Goal: Transaction & Acquisition: Purchase product/service

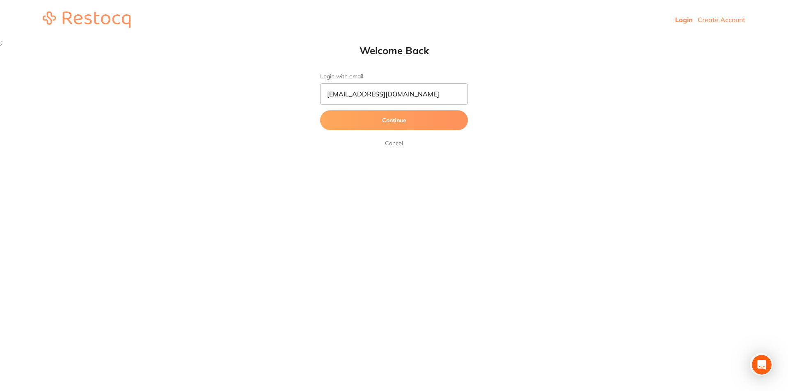
type input "[EMAIL_ADDRESS][DOMAIN_NAME]"
click at [393, 124] on button "Continue" at bounding box center [394, 120] width 148 height 20
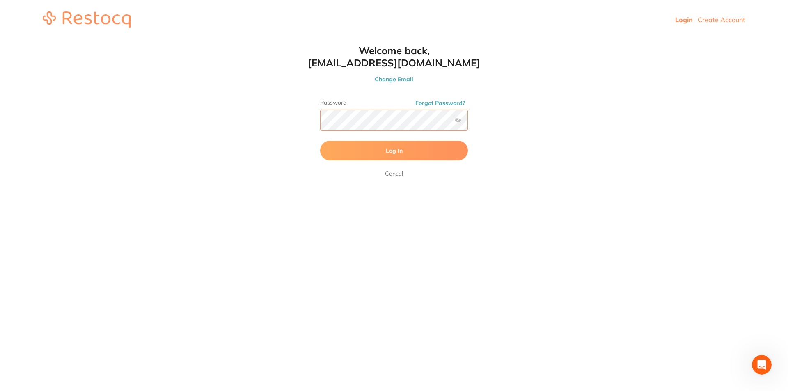
click at [320, 141] on button "Log In" at bounding box center [394, 151] width 148 height 20
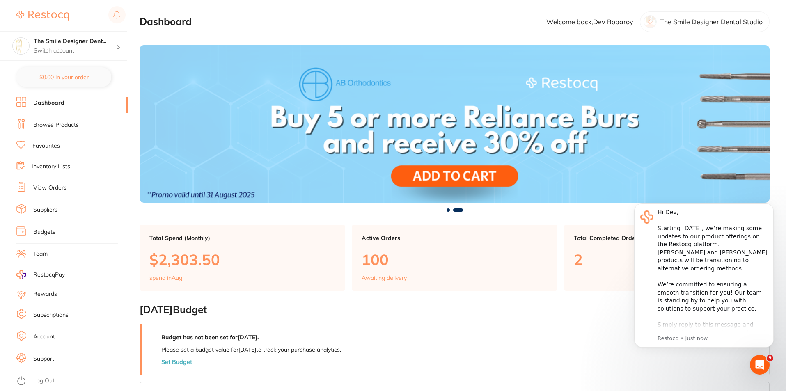
click at [54, 144] on link "Favourites" at bounding box center [45, 146] width 27 height 8
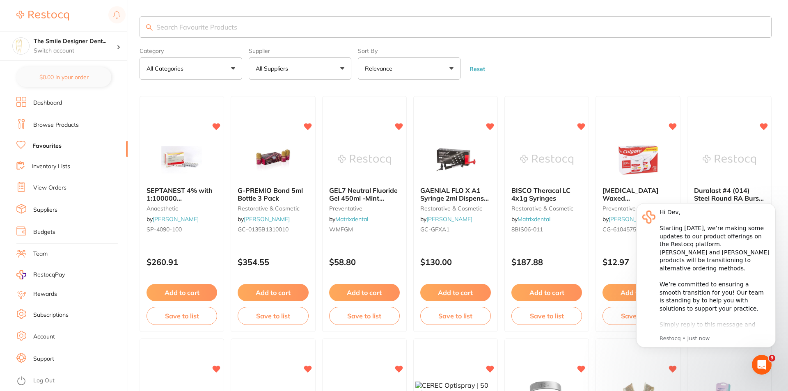
click at [195, 27] on input "search" at bounding box center [456, 26] width 632 height 21
type input "mask"
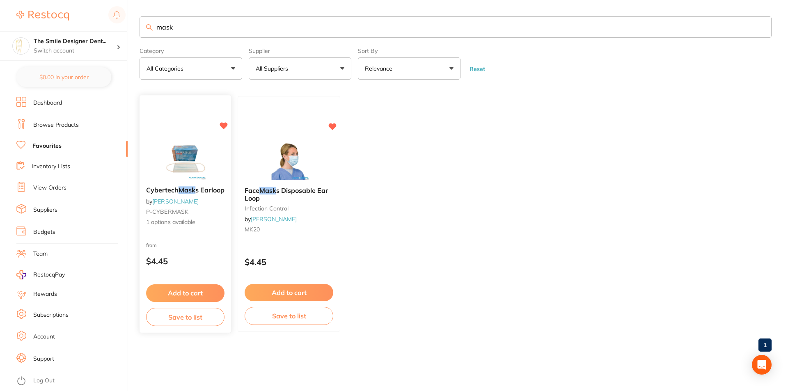
click at [212, 154] on img at bounding box center [185, 159] width 54 height 41
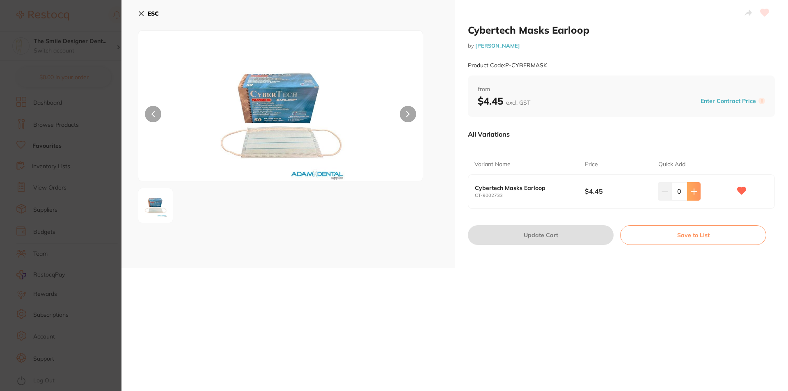
click at [697, 194] on button at bounding box center [694, 191] width 14 height 18
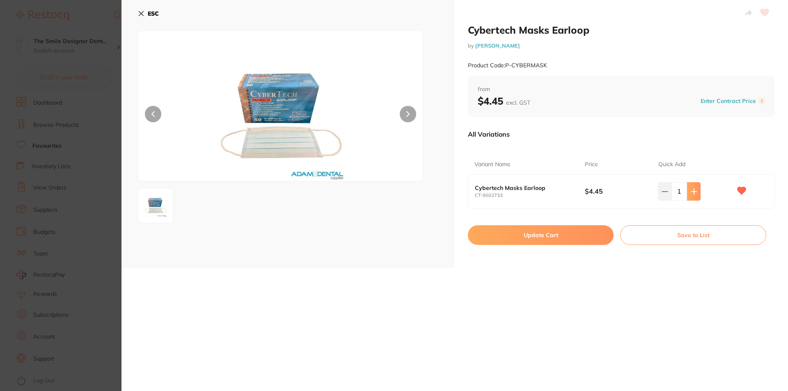
click at [697, 194] on button at bounding box center [694, 191] width 14 height 18
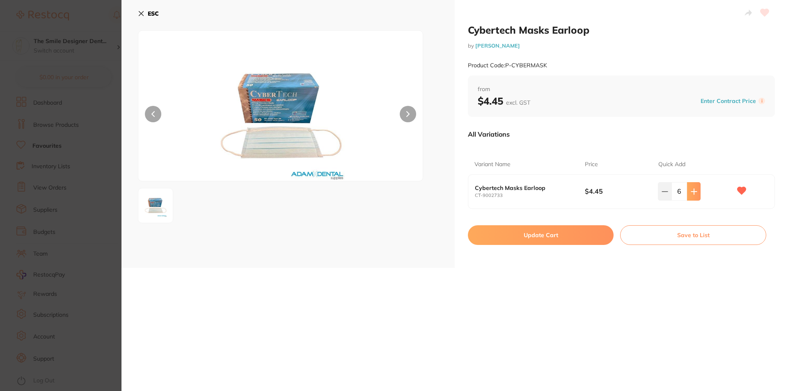
click at [697, 194] on button at bounding box center [694, 191] width 14 height 18
click at [696, 194] on button at bounding box center [694, 191] width 14 height 18
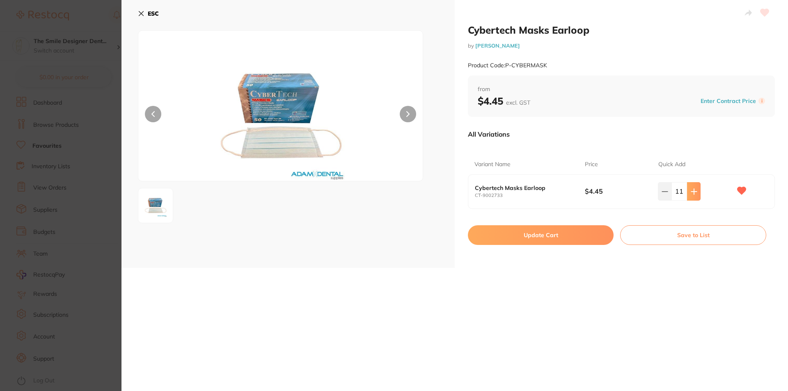
click at [696, 194] on button at bounding box center [694, 191] width 14 height 18
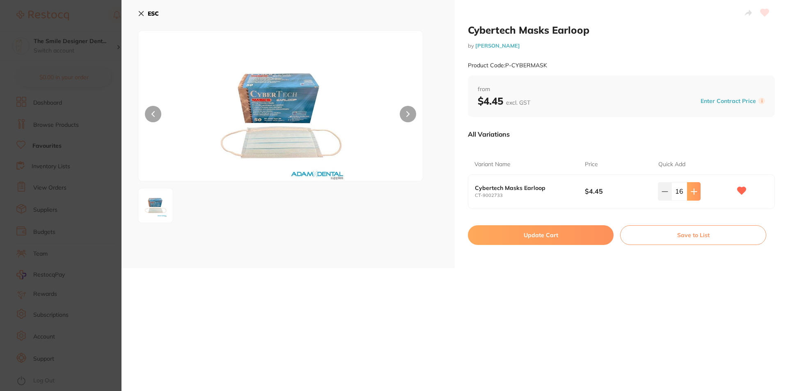
click at [696, 194] on button at bounding box center [694, 191] width 14 height 18
type input "20"
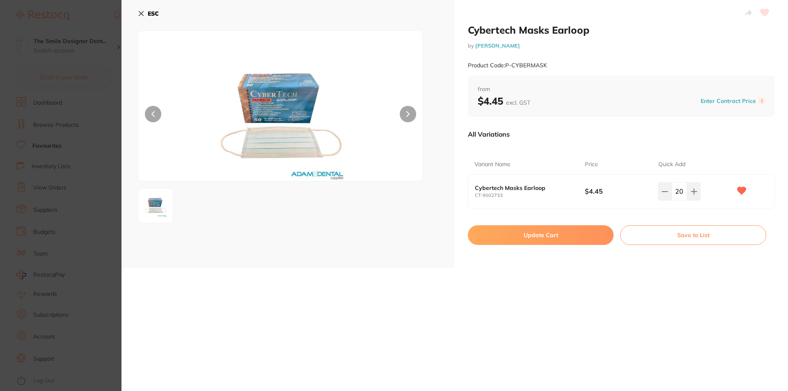
click at [578, 238] on button "Update Cart" at bounding box center [541, 235] width 146 height 20
checkbox input "false"
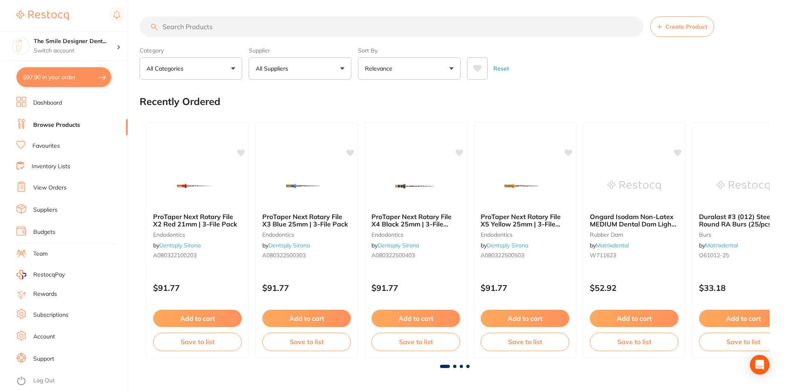
click at [203, 27] on input "search" at bounding box center [392, 26] width 504 height 21
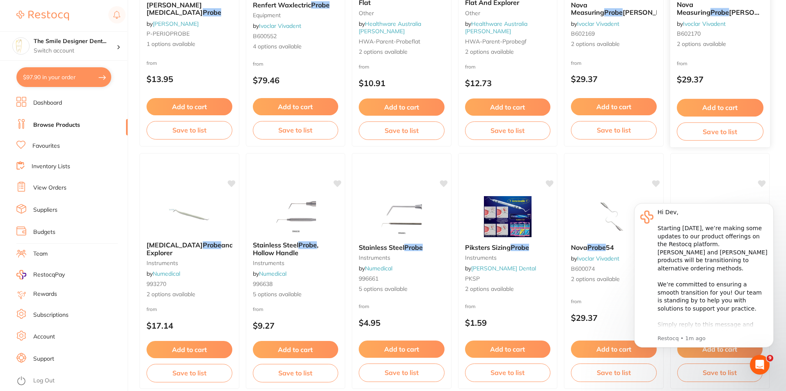
scroll to position [287, 0]
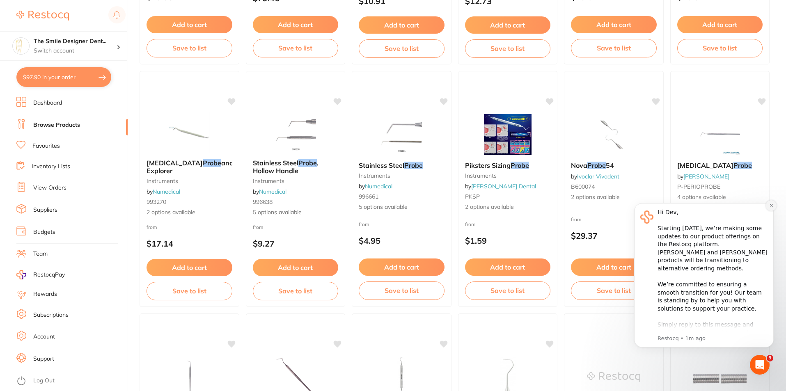
click at [771, 203] on button "Dismiss notification" at bounding box center [771, 205] width 11 height 11
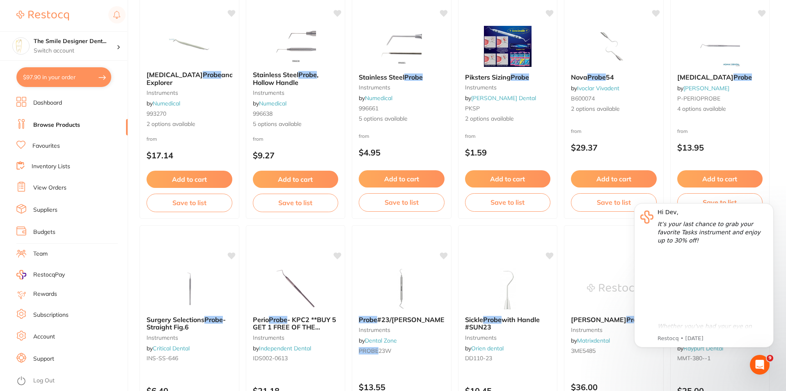
scroll to position [410, 0]
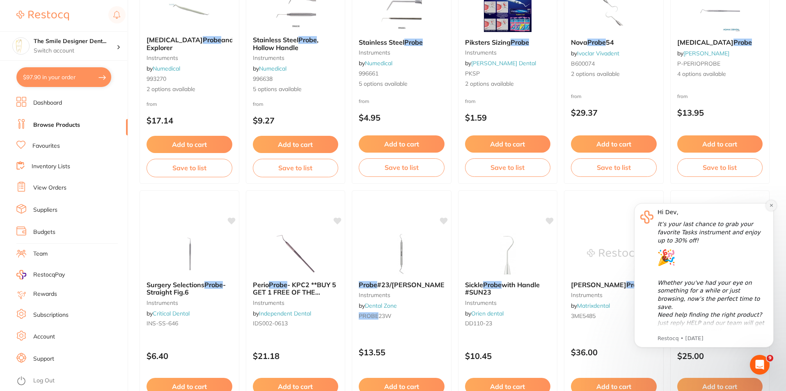
click at [769, 205] on icon "Dismiss notification" at bounding box center [771, 205] width 5 height 5
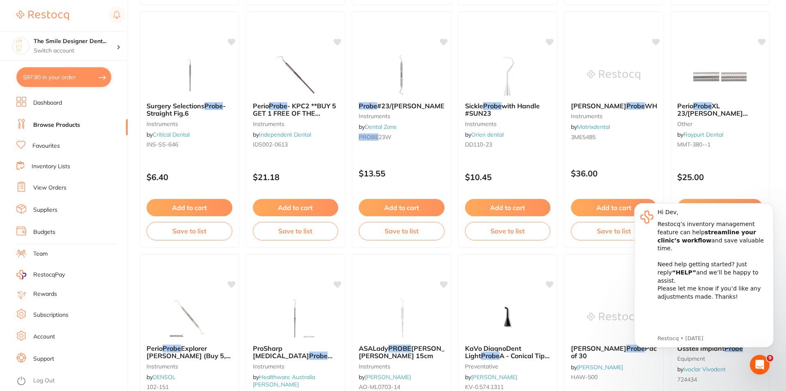
scroll to position [616, 0]
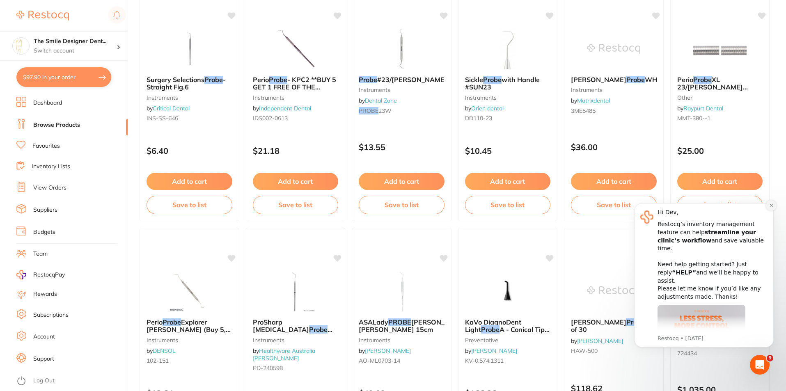
click at [769, 208] on button "Dismiss notification" at bounding box center [771, 205] width 11 height 11
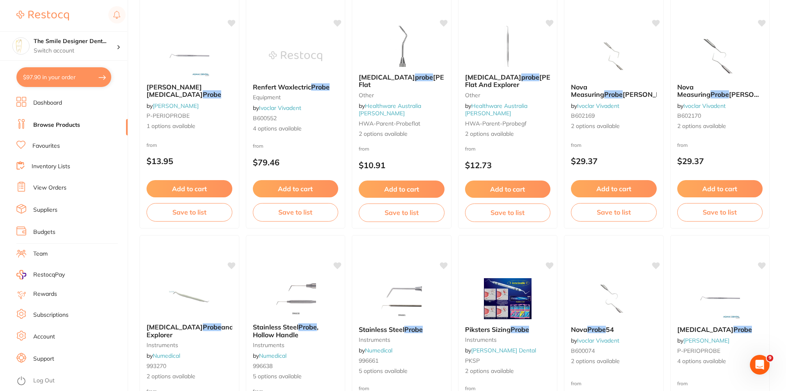
scroll to position [0, 0]
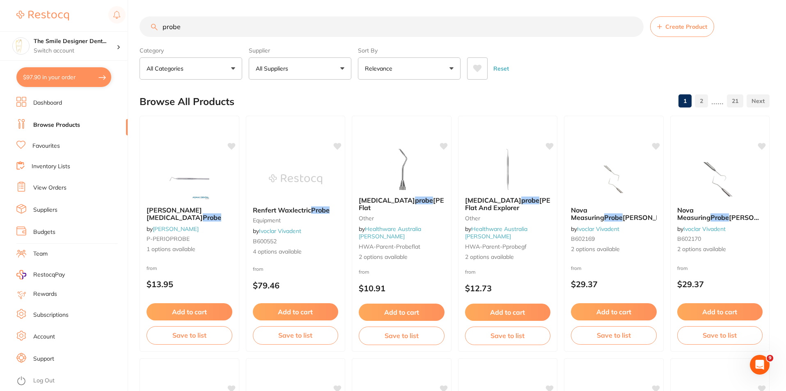
drag, startPoint x: 186, startPoint y: 27, endPoint x: 138, endPoint y: 27, distance: 48.0
click at [138, 27] on div "$97.90 The Smile Designer Dent... Switch account The Smile Designer Dental Stud…" at bounding box center [393, 195] width 786 height 391
type input "cups"
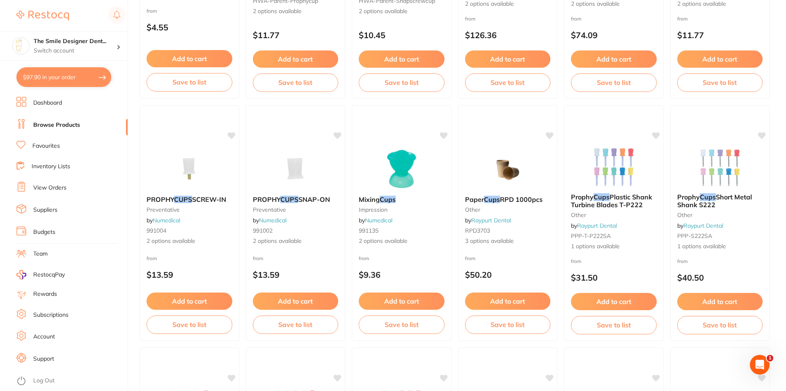
scroll to position [369, 0]
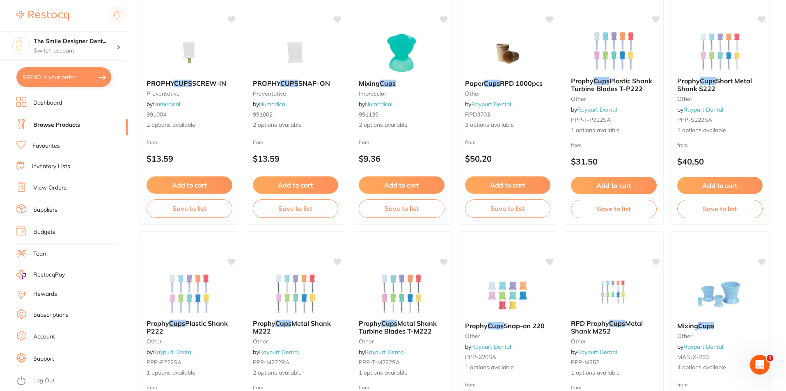
click at [59, 141] on li "Favourites" at bounding box center [71, 146] width 111 height 11
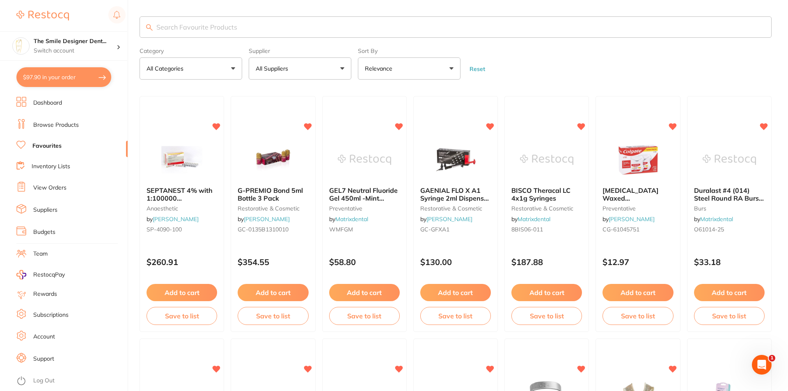
click at [227, 32] on input "search" at bounding box center [456, 26] width 632 height 21
type input "cups"
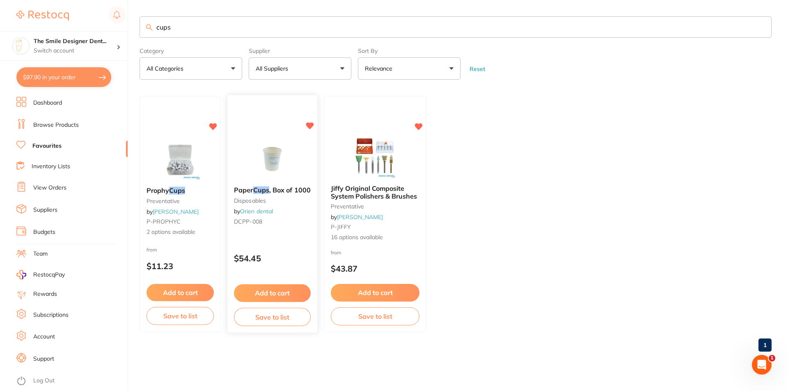
click at [290, 294] on button "Add to cart" at bounding box center [272, 293] width 77 height 18
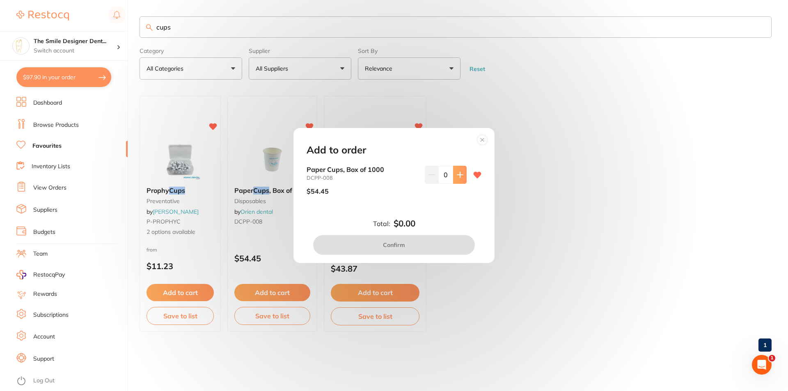
click at [461, 178] on button at bounding box center [460, 175] width 14 height 18
type input "1"
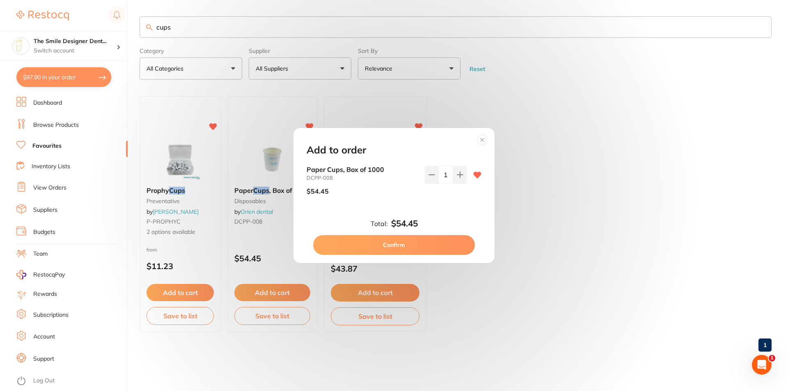
click at [453, 243] on button "Confirm" at bounding box center [394, 245] width 162 height 20
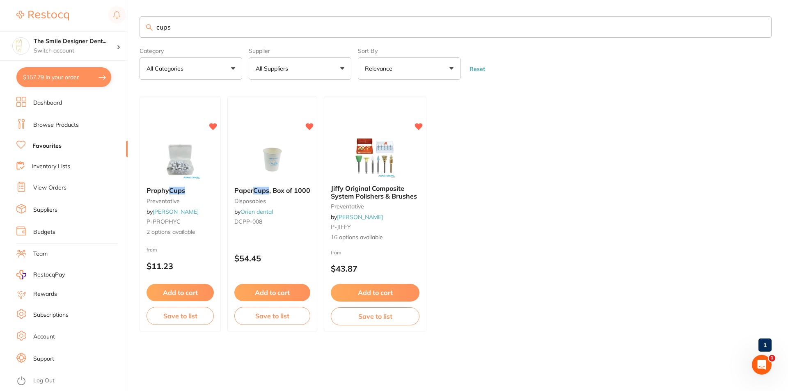
scroll to position [0, 0]
drag, startPoint x: 211, startPoint y: 33, endPoint x: 141, endPoint y: 33, distance: 70.6
click at [141, 33] on input "cups" at bounding box center [456, 26] width 632 height 21
type input "silane"
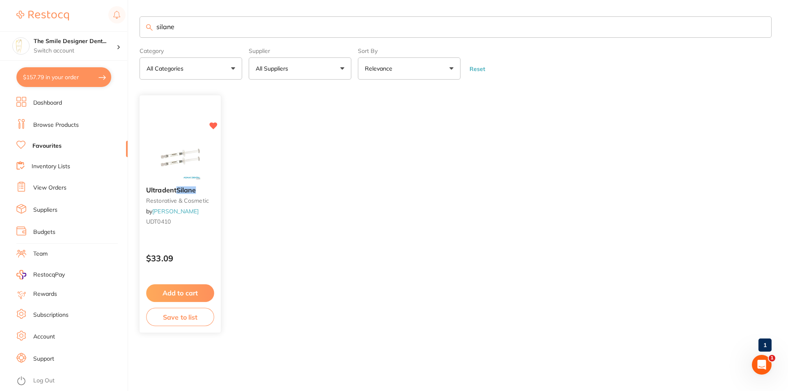
scroll to position [0, 0]
click at [204, 289] on button "Add to cart" at bounding box center [179, 292] width 67 height 17
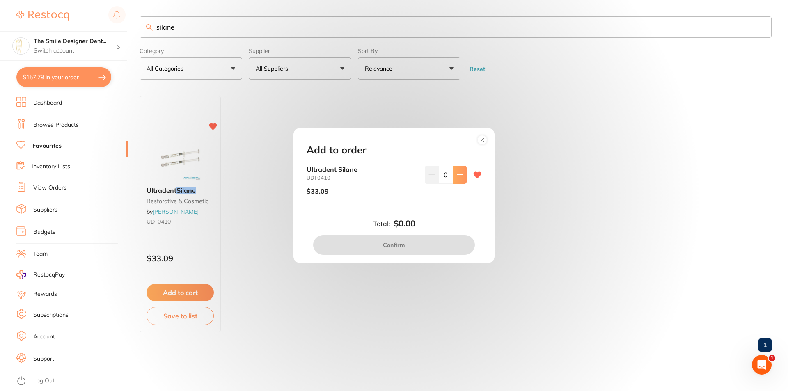
click at [454, 181] on button at bounding box center [460, 175] width 14 height 18
type input "1"
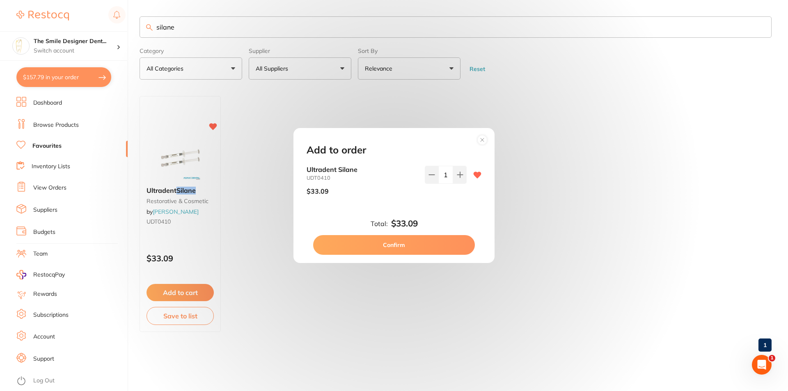
click at [440, 248] on button "Confirm" at bounding box center [394, 245] width 162 height 20
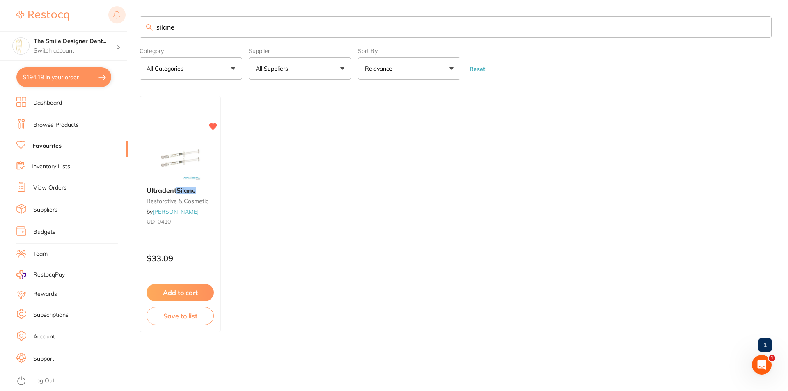
drag, startPoint x: 212, startPoint y: 24, endPoint x: 120, endPoint y: 23, distance: 91.9
click at [120, 23] on div "$194.19 The Smile Designer Dent... Switch account The Smile Designer Dental Stu…" at bounding box center [394, 195] width 788 height 391
type input "flouride tray"
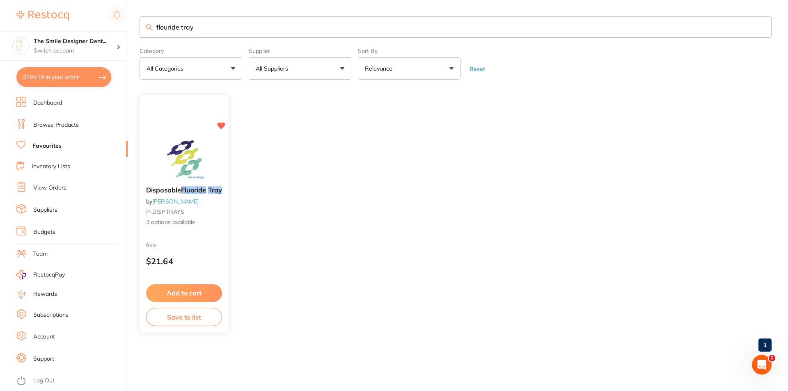
click at [181, 161] on img at bounding box center [184, 159] width 54 height 41
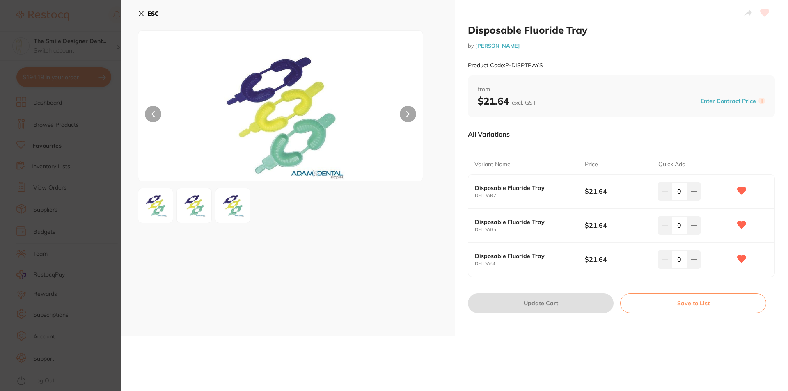
click at [185, 207] on img at bounding box center [194, 206] width 30 height 30
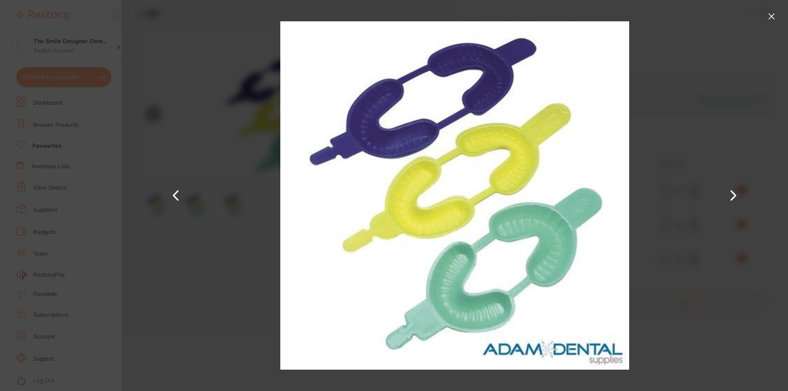
click at [771, 14] on button at bounding box center [771, 16] width 13 height 13
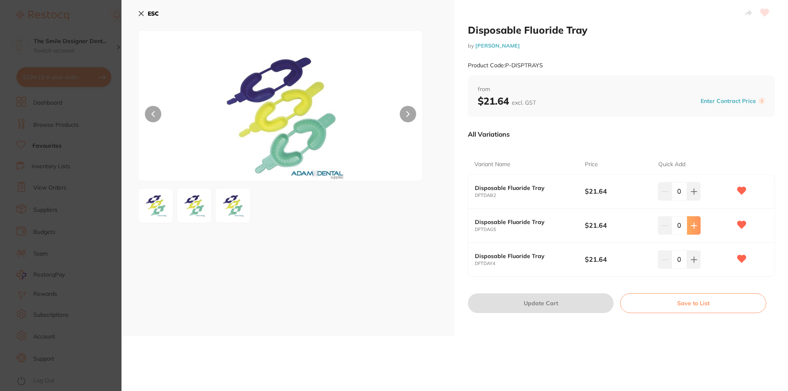
click at [696, 200] on button at bounding box center [694, 191] width 14 height 18
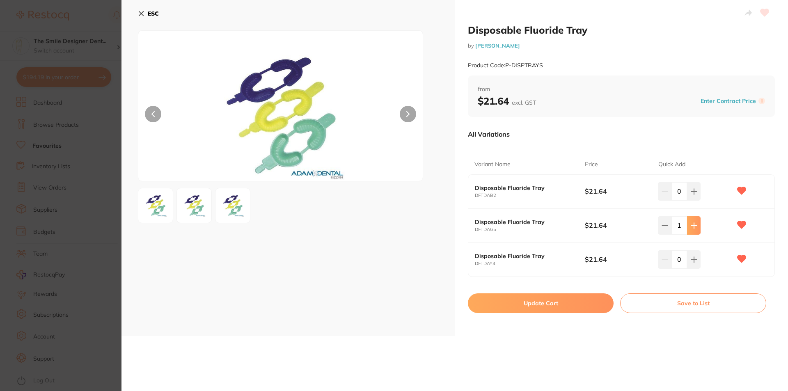
click at [698, 200] on button at bounding box center [694, 191] width 14 height 18
type input "2"
click at [694, 195] on icon at bounding box center [694, 191] width 7 height 7
type input "1"
click at [565, 301] on button "Update Cart" at bounding box center [541, 303] width 146 height 20
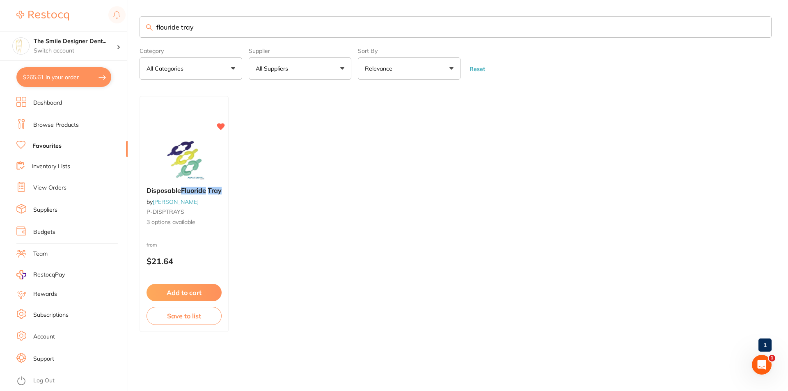
click at [77, 78] on button "$265.61 in your order" at bounding box center [63, 77] width 95 height 20
checkbox input "true"
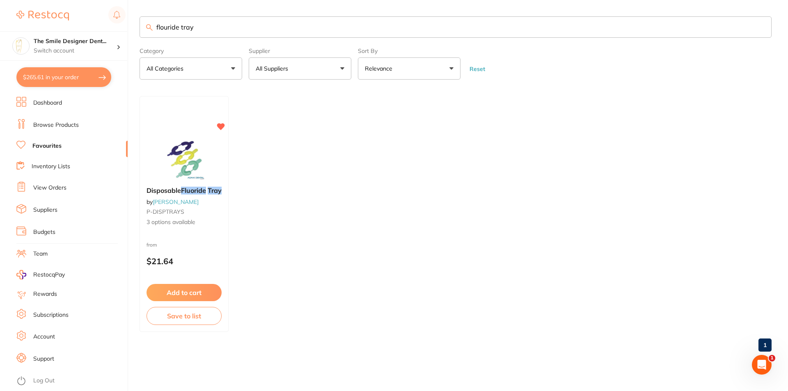
checkbox input "true"
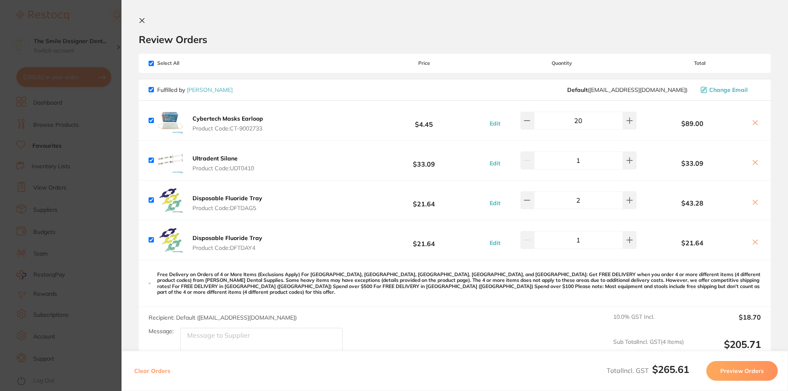
click at [54, 146] on section "Update RRP Set your pre negotiated price for this item. Item Agreed RRP (excl. …" at bounding box center [394, 195] width 788 height 391
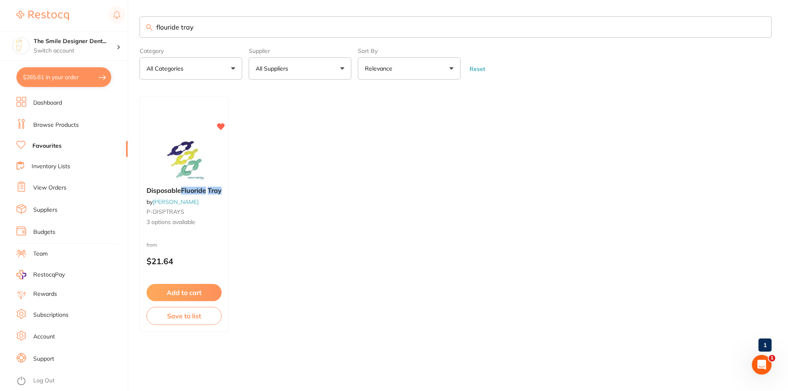
drag, startPoint x: 204, startPoint y: 27, endPoint x: 92, endPoint y: 27, distance: 112.0
click at [92, 27] on div "$265.61 The Smile Designer Dent... Switch account The Smile Designer Dental Stu…" at bounding box center [394, 195] width 788 height 391
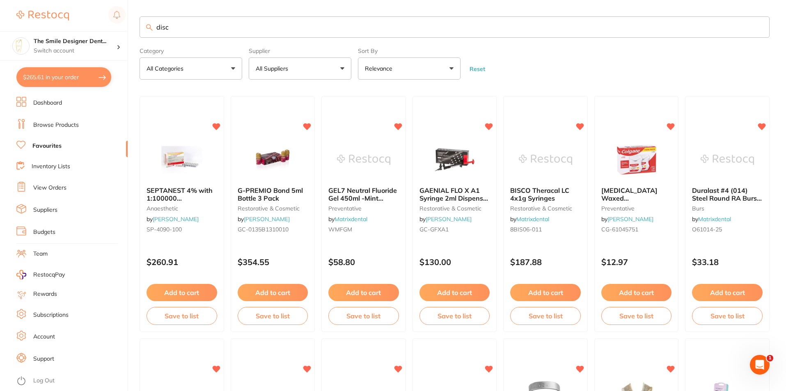
type input "disc"
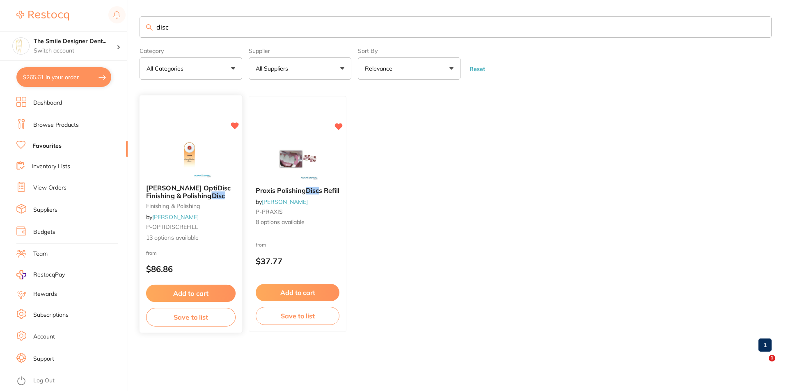
click at [188, 168] on img at bounding box center [191, 156] width 54 height 41
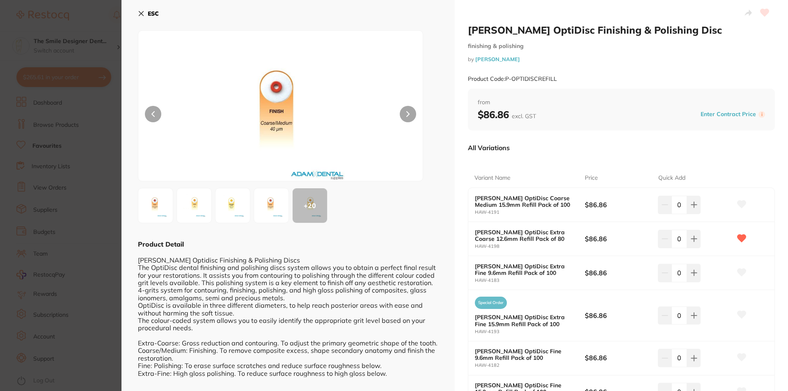
scroll to position [82, 0]
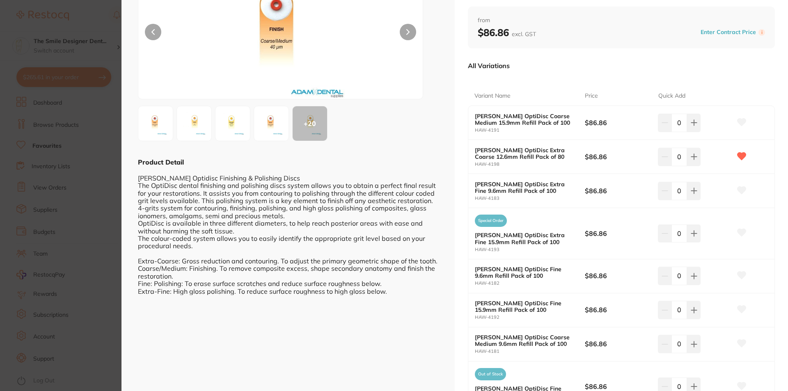
click at [270, 119] on img at bounding box center [271, 124] width 30 height 30
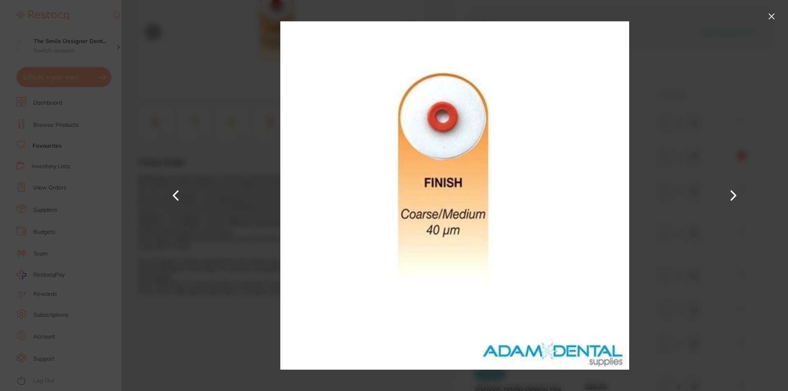
click at [765, 12] on button at bounding box center [771, 16] width 13 height 13
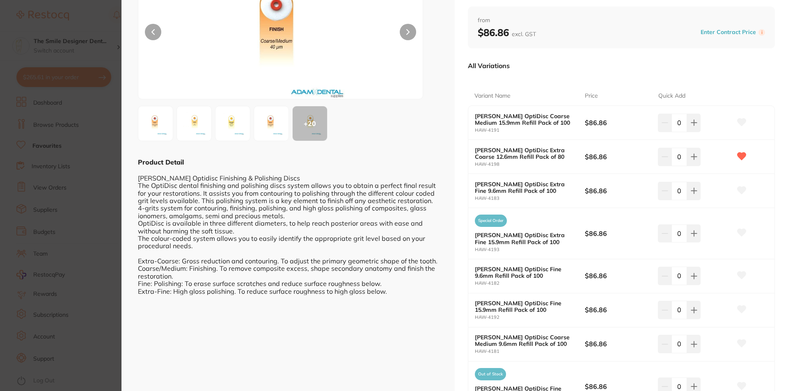
click at [201, 121] on img at bounding box center [194, 124] width 30 height 30
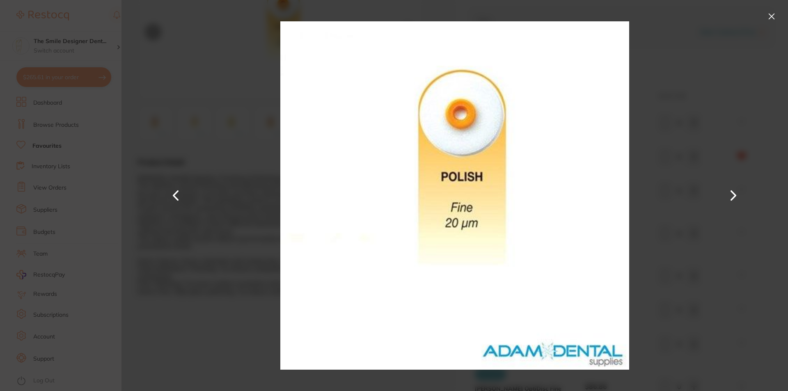
click at [773, 11] on button at bounding box center [771, 16] width 13 height 13
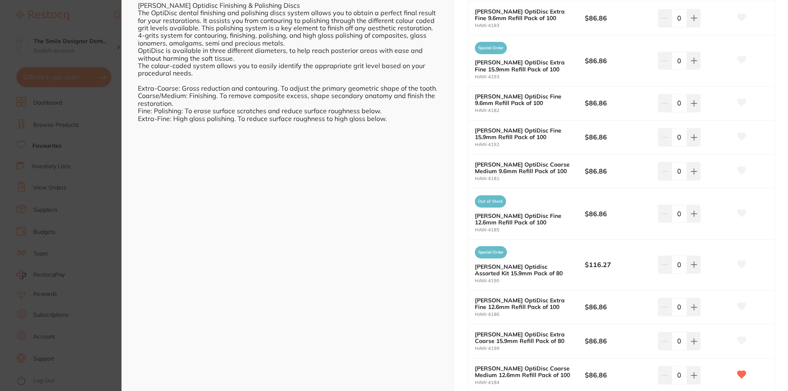
scroll to position [322, 0]
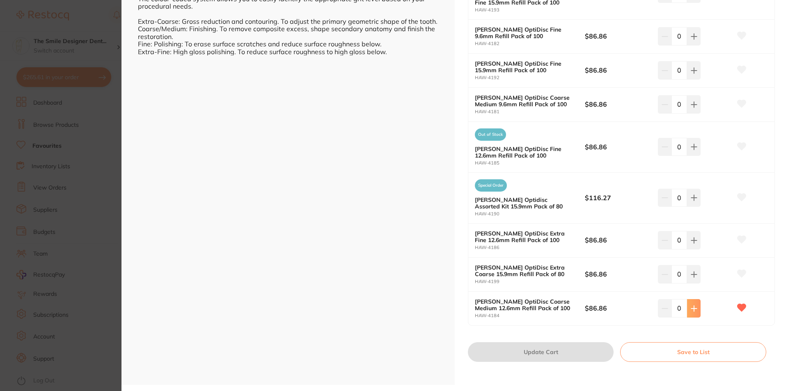
type input "1"
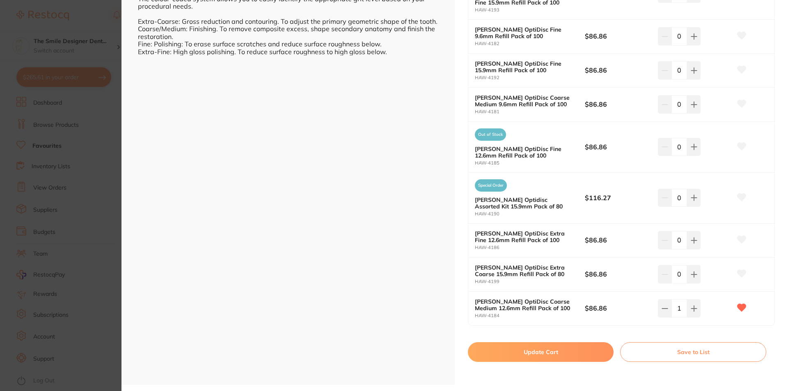
click at [597, 350] on button "Update Cart" at bounding box center [541, 352] width 146 height 20
checkbox input "false"
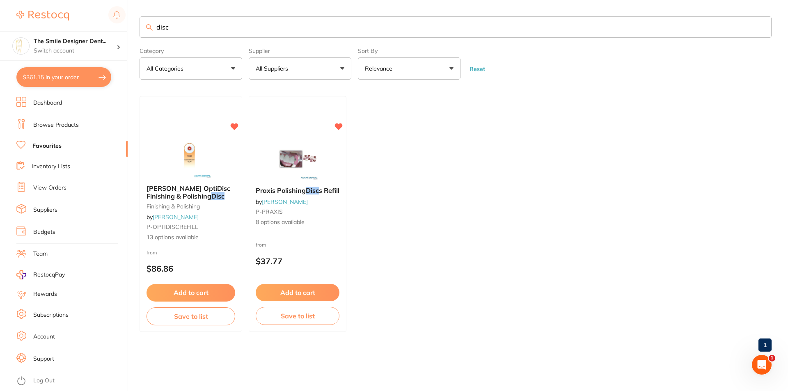
drag, startPoint x: 180, startPoint y: 28, endPoint x: 98, endPoint y: 26, distance: 82.5
click at [98, 26] on div "$361.15 The Smile Designer Dent... Switch account The Smile Designer Dental Stu…" at bounding box center [394, 195] width 788 height 391
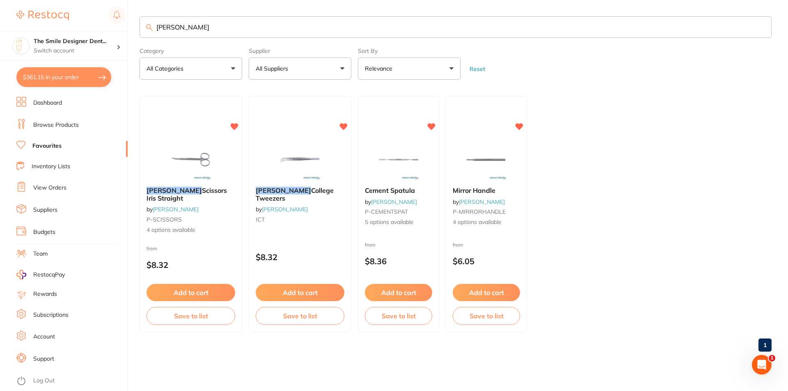
drag, startPoint x: 42, startPoint y: 19, endPoint x: 32, endPoint y: 18, distance: 10.7
click at [32, 19] on div "$361.15 The Smile Designer Dent... Switch account The Smile Designer Dental Stu…" at bounding box center [394, 195] width 788 height 391
type input "mirror"
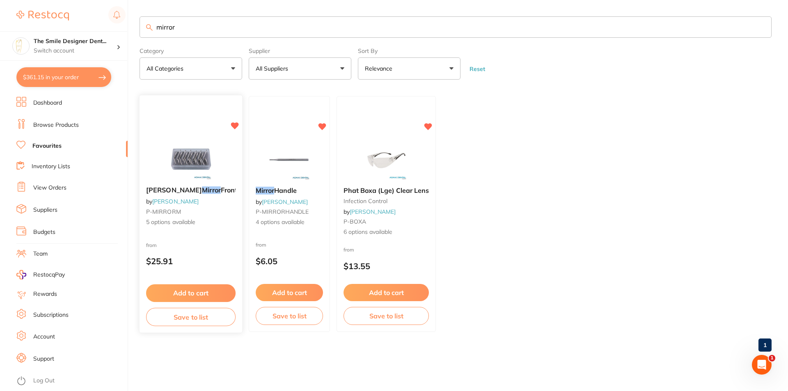
click at [195, 165] on img at bounding box center [191, 159] width 54 height 41
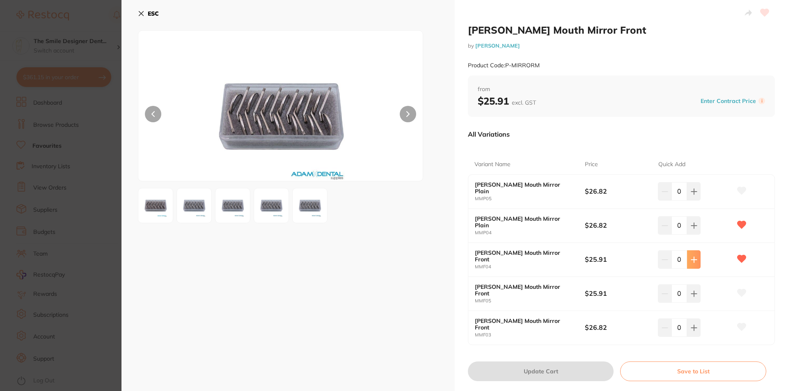
click at [698, 200] on button at bounding box center [694, 191] width 14 height 18
type input "1"
click at [581, 371] on button "Update Cart" at bounding box center [541, 372] width 146 height 20
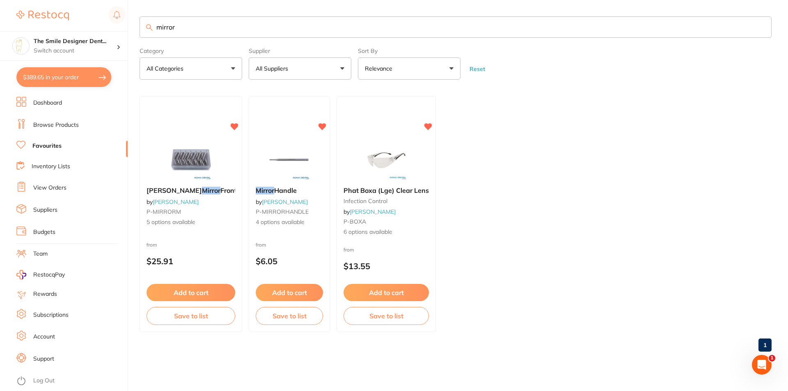
drag, startPoint x: 182, startPoint y: 25, endPoint x: 108, endPoint y: 26, distance: 74.3
click at [108, 26] on div "$389.65 The Smile Designer Dent... Switch account The Smile Designer Dental Stu…" at bounding box center [394, 195] width 788 height 391
type input "etch"
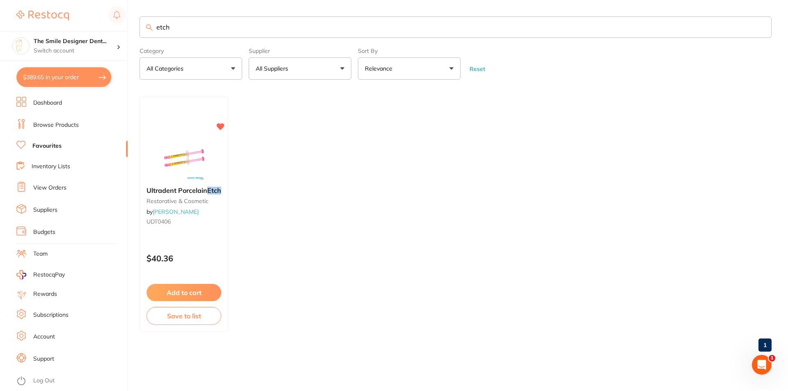
drag, startPoint x: 216, startPoint y: 31, endPoint x: 127, endPoint y: 26, distance: 88.8
click at [127, 26] on div "$389.65 The Smile Designer Dent... Switch account The Smile Designer Dental Stu…" at bounding box center [394, 195] width 788 height 391
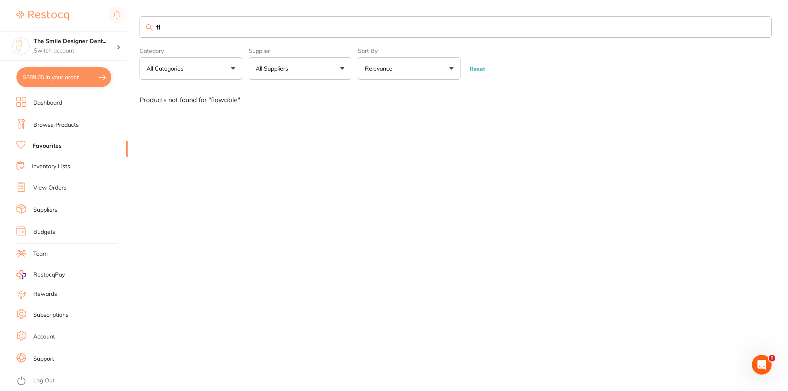
type input "f"
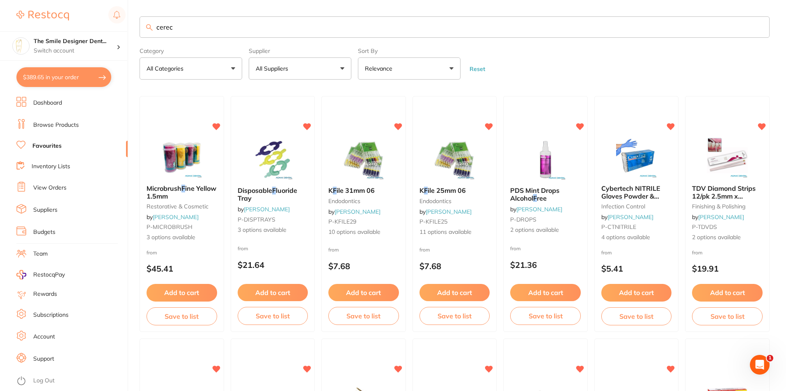
type input "cerec"
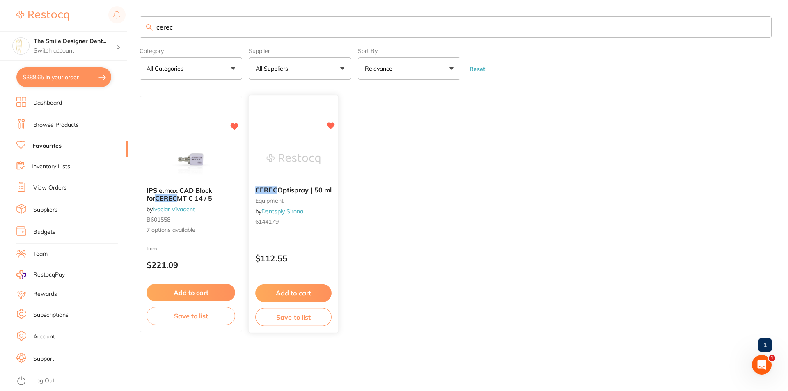
click at [305, 293] on button "Add to cart" at bounding box center [293, 293] width 76 height 18
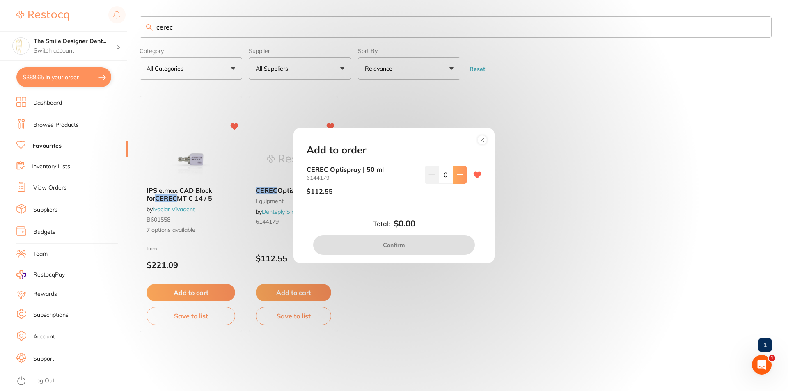
click at [464, 178] on button at bounding box center [460, 175] width 14 height 18
type input "1"
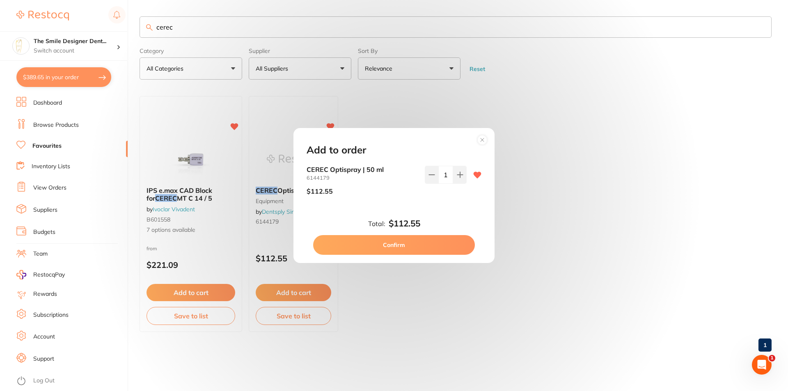
click at [451, 240] on button "Confirm" at bounding box center [394, 245] width 162 height 20
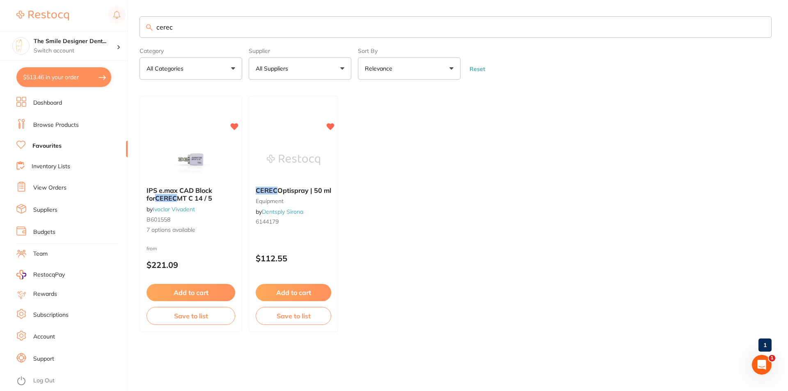
click at [72, 128] on link "Browse Products" at bounding box center [56, 125] width 46 height 8
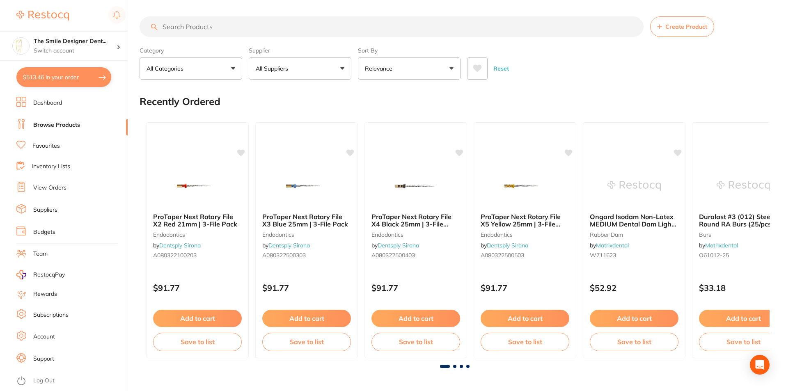
click at [182, 28] on input "search" at bounding box center [392, 26] width 504 height 21
type input "dappen dish"
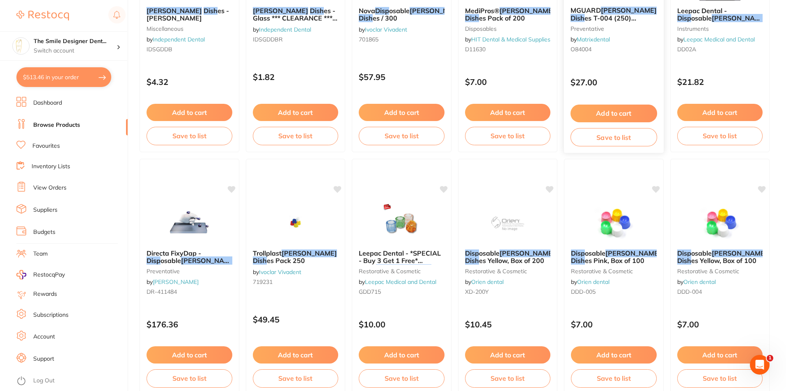
scroll to position [1231, 0]
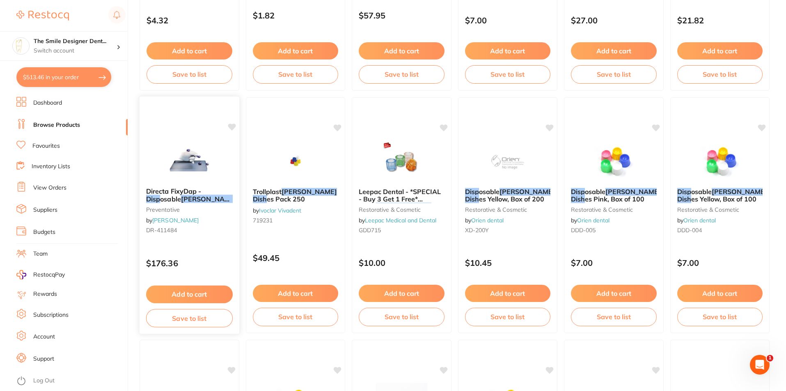
click at [206, 155] on img at bounding box center [189, 160] width 54 height 41
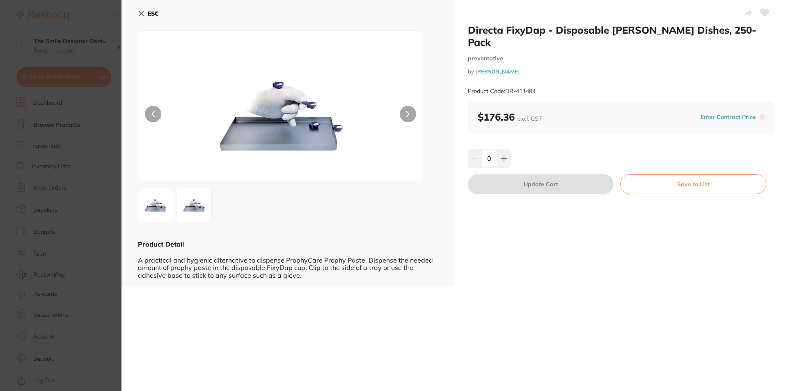
click at [198, 195] on img at bounding box center [194, 206] width 30 height 30
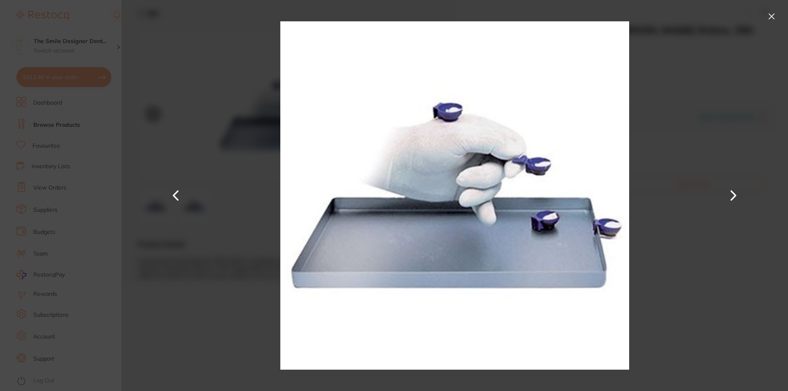
click at [198, 192] on div at bounding box center [454, 195] width 666 height 391
click at [770, 12] on button at bounding box center [771, 16] width 13 height 13
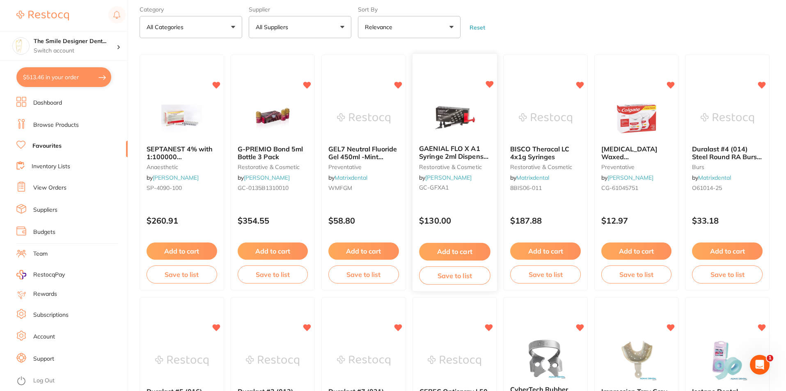
scroll to position [82, 0]
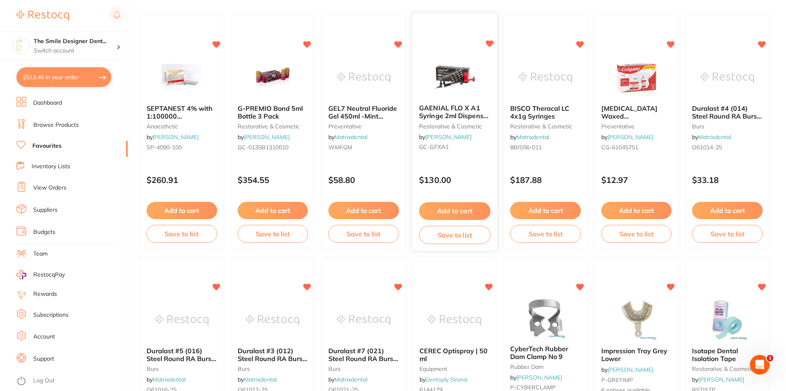
click at [469, 205] on button "Add to cart" at bounding box center [454, 211] width 71 height 18
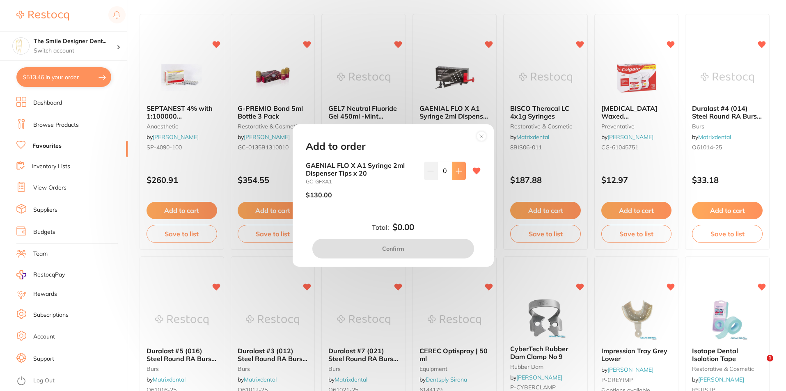
click at [463, 176] on button at bounding box center [459, 171] width 14 height 18
type input "1"
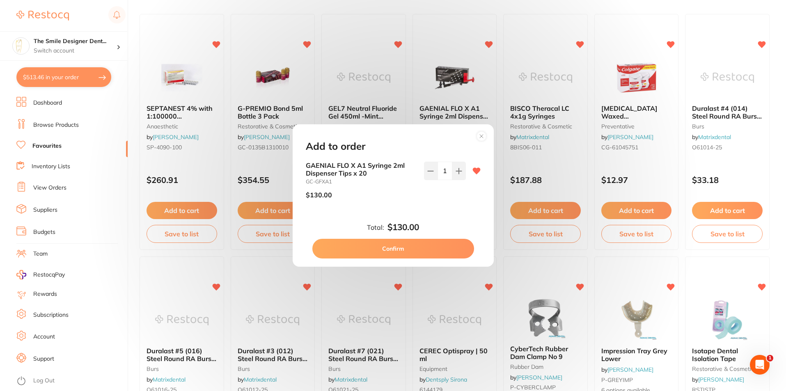
click at [423, 247] on button "Confirm" at bounding box center [393, 249] width 162 height 20
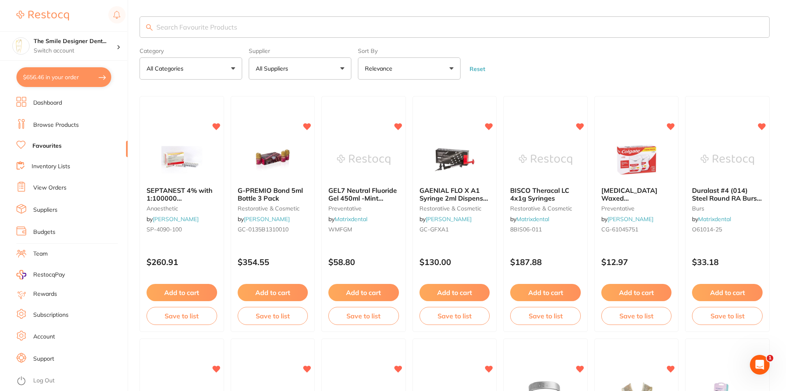
click at [179, 22] on input "search" at bounding box center [455, 26] width 630 height 21
click at [201, 26] on input "dappen dis" at bounding box center [455, 26] width 630 height 21
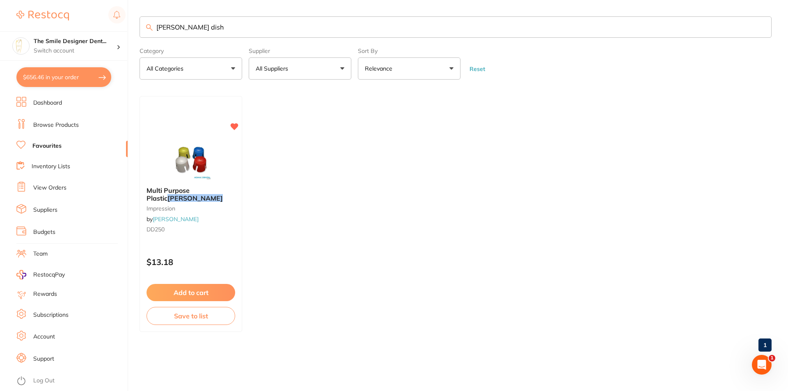
type input "dappen dish"
click at [49, 145] on link "Favourites" at bounding box center [46, 146] width 29 height 8
click at [55, 125] on link "Browse Products" at bounding box center [56, 125] width 46 height 8
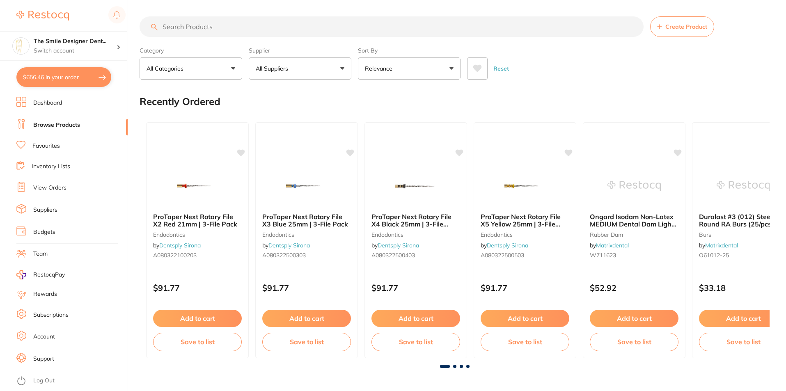
click at [220, 31] on input "search" at bounding box center [392, 26] width 504 height 21
type input "dappen dish"
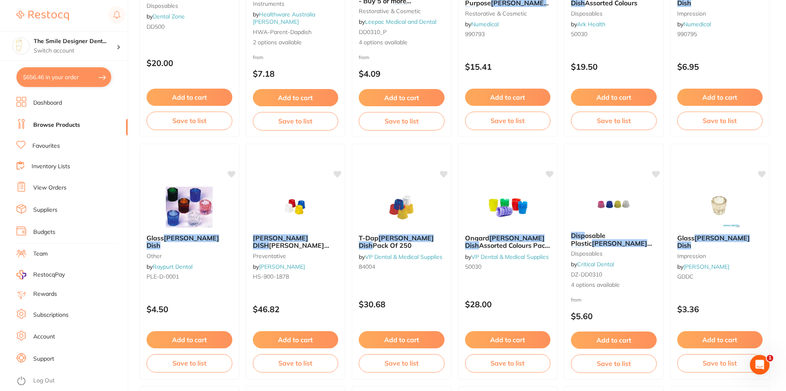
scroll to position [287, 0]
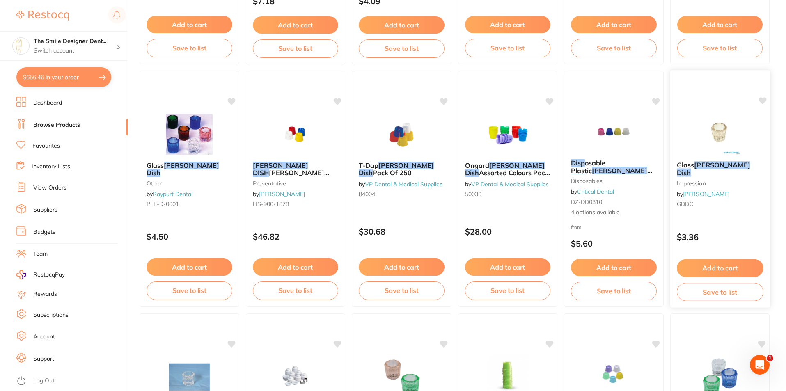
click at [738, 267] on button "Add to cart" at bounding box center [719, 268] width 87 height 18
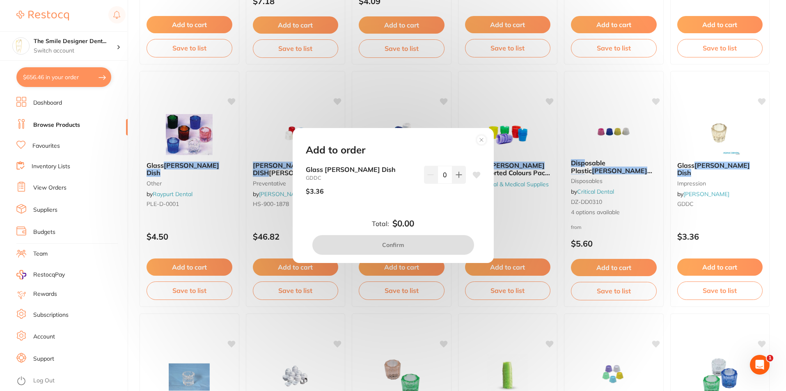
scroll to position [0, 0]
click at [460, 176] on button at bounding box center [459, 175] width 14 height 18
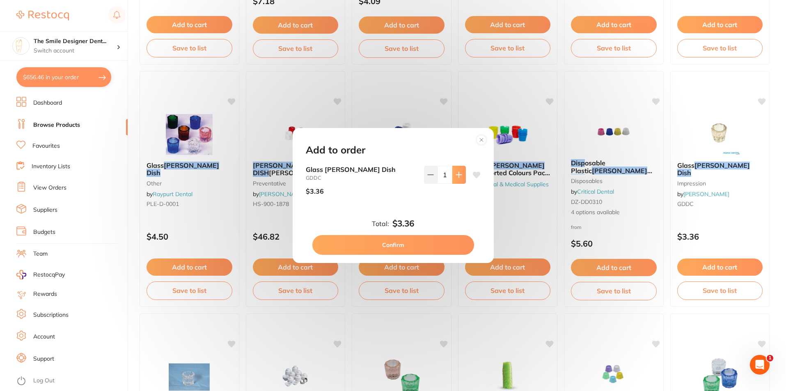
click at [460, 176] on button at bounding box center [459, 175] width 14 height 18
type input "3"
click at [432, 244] on button "Confirm" at bounding box center [393, 245] width 162 height 20
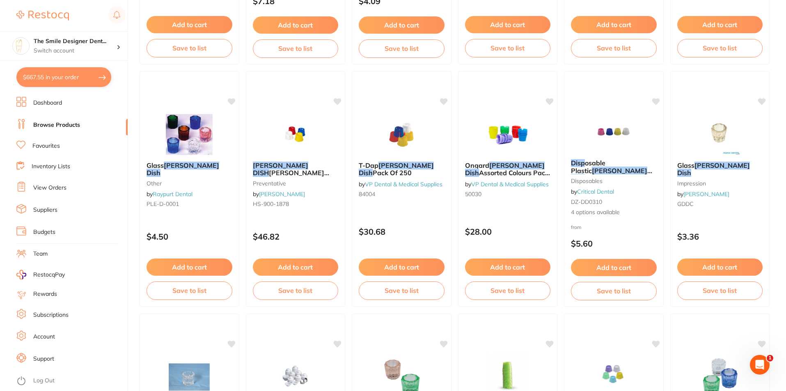
click at [60, 125] on link "Browse Products" at bounding box center [56, 125] width 47 height 8
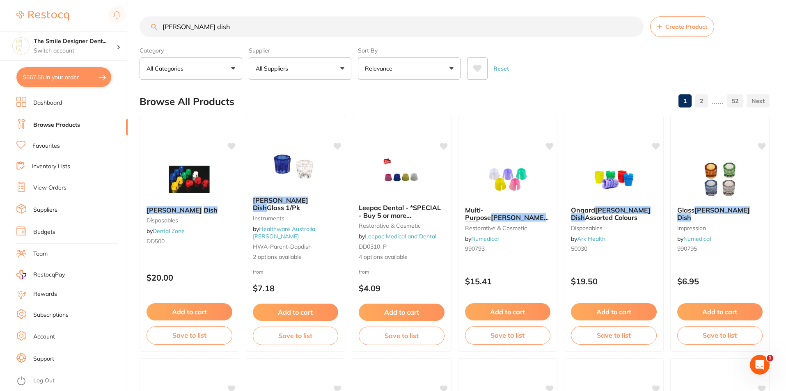
click at [60, 123] on link "Browse Products" at bounding box center [56, 125] width 47 height 8
click at [44, 147] on link "Favourites" at bounding box center [45, 146] width 27 height 8
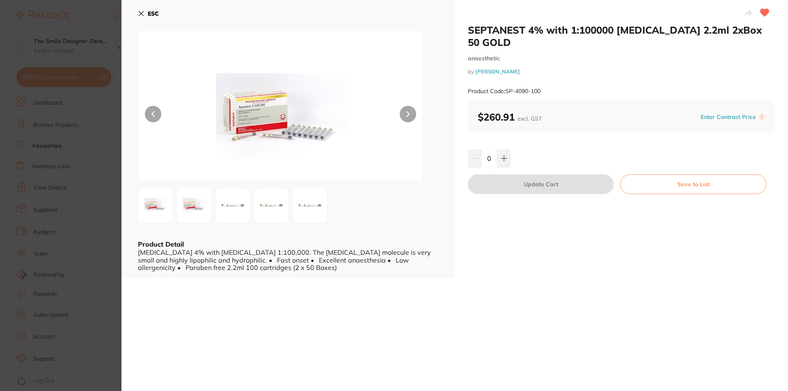
click at [143, 11] on icon at bounding box center [141, 13] width 5 height 5
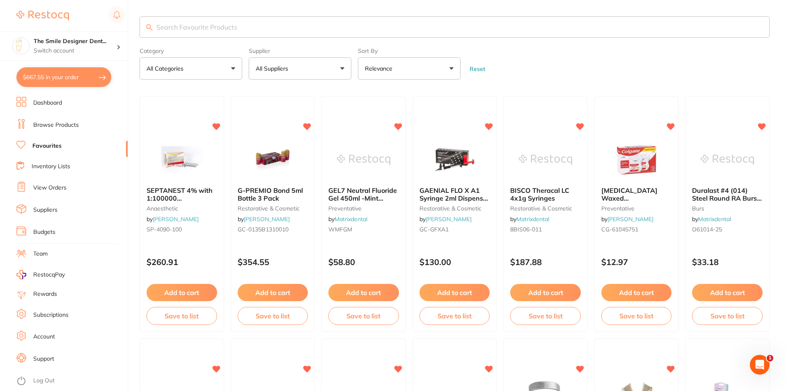
click at [52, 142] on link "Favourites" at bounding box center [46, 146] width 29 height 8
click at [275, 32] on input "search" at bounding box center [455, 26] width 630 height 21
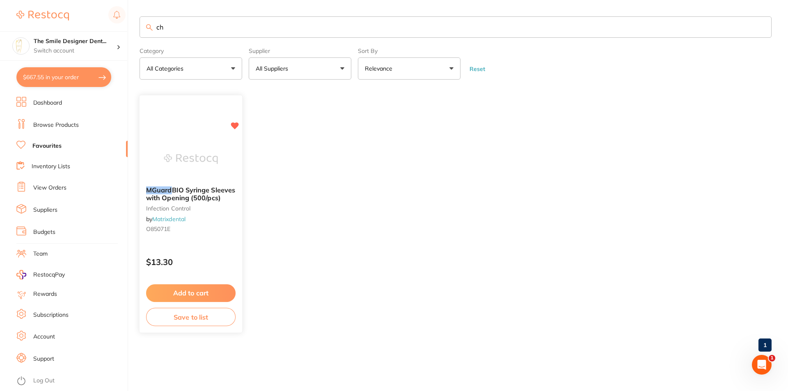
type input "c"
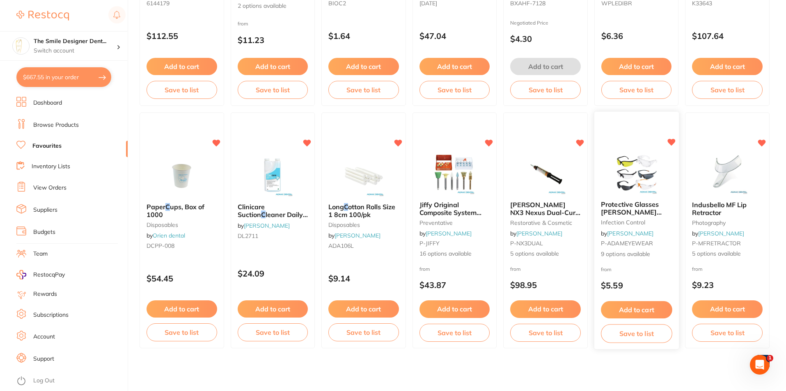
scroll to position [263, 0]
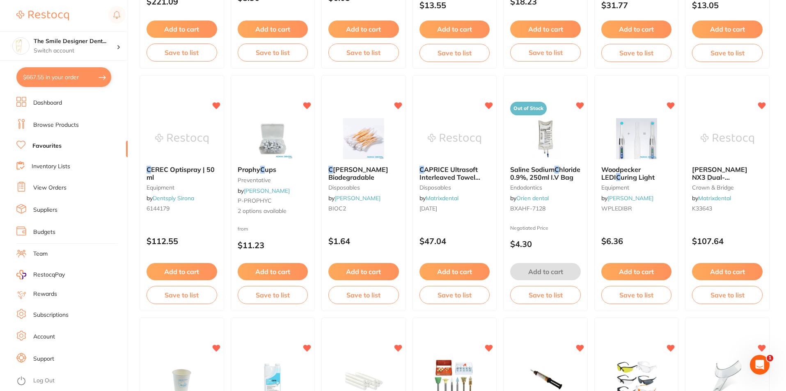
click at [37, 142] on li "Favourites" at bounding box center [71, 146] width 111 height 11
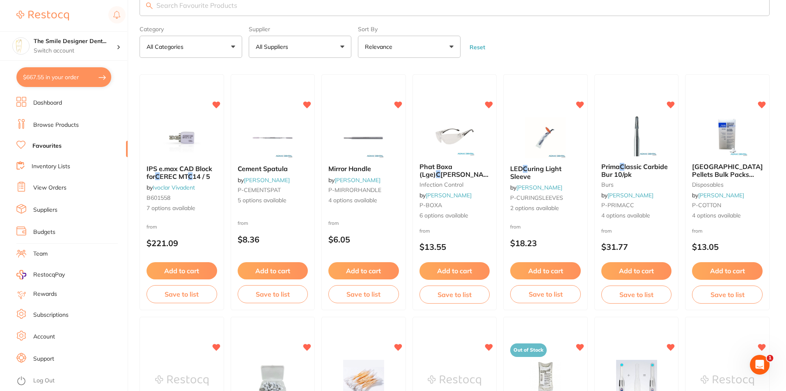
scroll to position [0, 0]
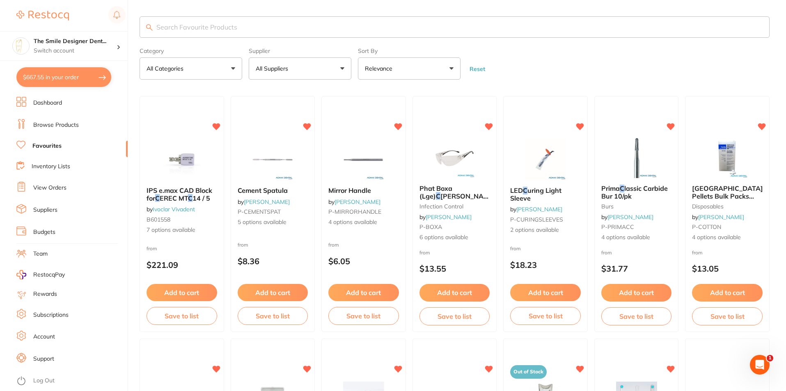
click at [56, 123] on link "Browse Products" at bounding box center [56, 125] width 46 height 8
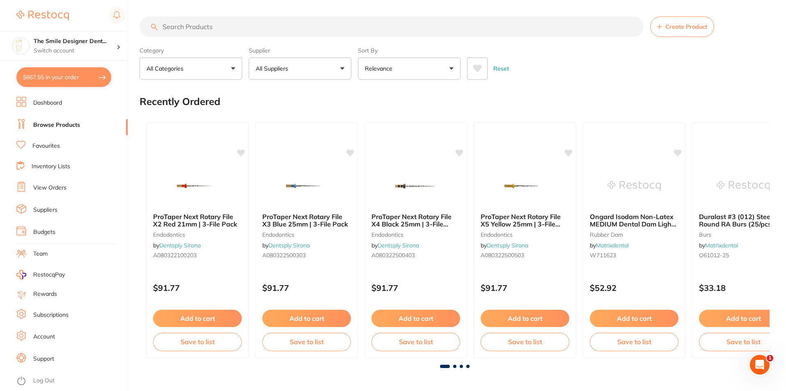
click at [199, 28] on input "search" at bounding box center [392, 26] width 504 height 21
type input "sheild"
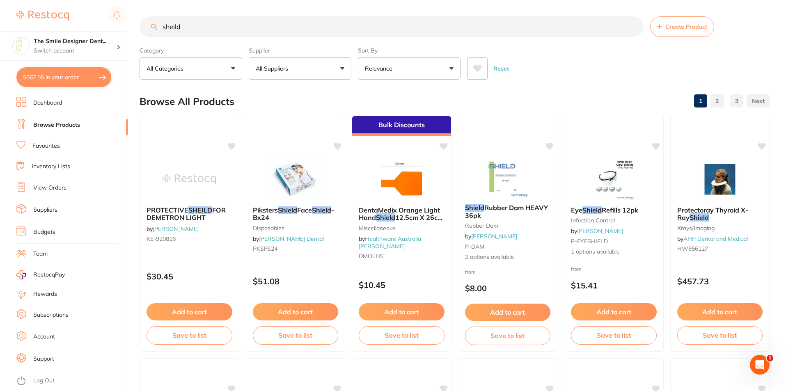
click at [51, 144] on link "Favourites" at bounding box center [45, 146] width 27 height 8
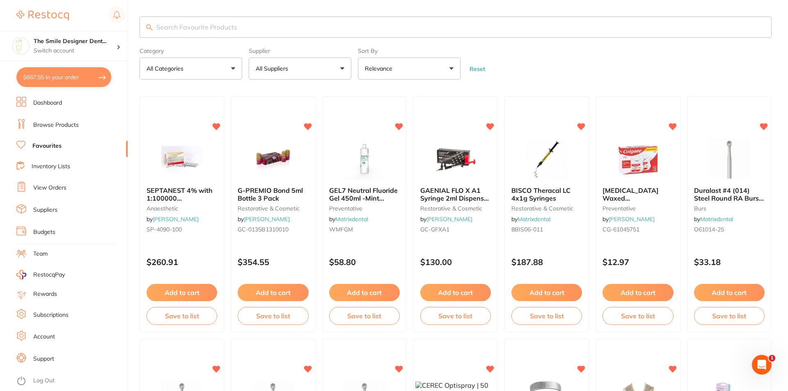
click at [227, 25] on input "search" at bounding box center [456, 26] width 632 height 21
type input "bur"
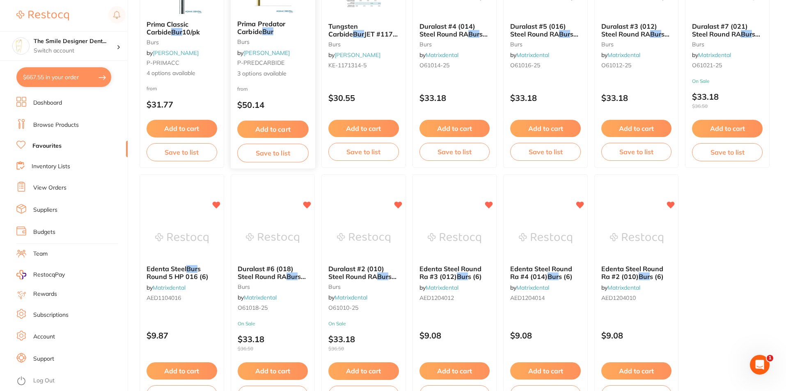
scroll to position [226, 0]
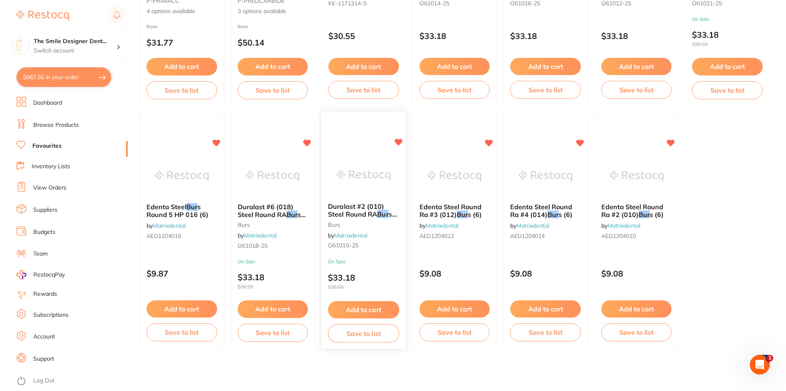
click at [380, 305] on button "Add to cart" at bounding box center [363, 310] width 71 height 18
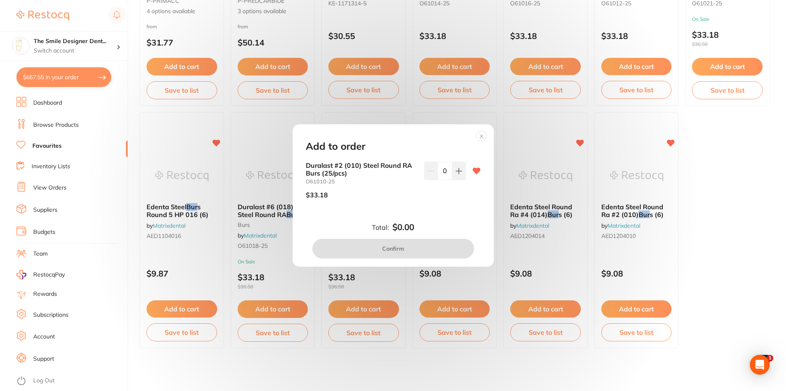
scroll to position [0, 0]
click at [455, 174] on icon at bounding box center [458, 171] width 7 height 7
type input "1"
click at [427, 245] on button "Confirm" at bounding box center [393, 249] width 162 height 20
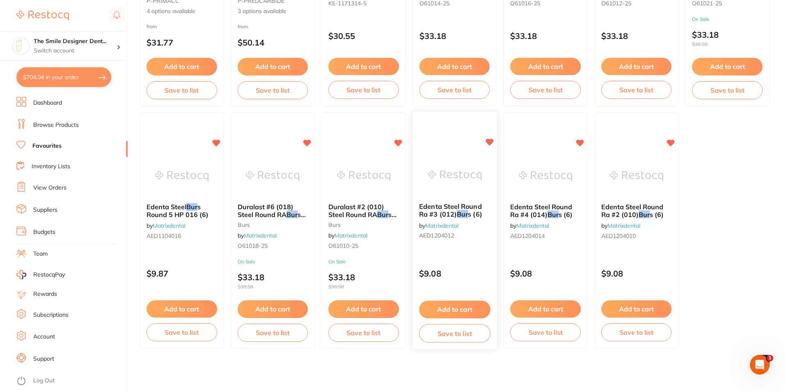
click at [454, 250] on div "Edenta Steel Round Ra #3 (012) Bur s (6) by Matrixdental AED1204012 $9.08 Add t…" at bounding box center [454, 231] width 85 height 238
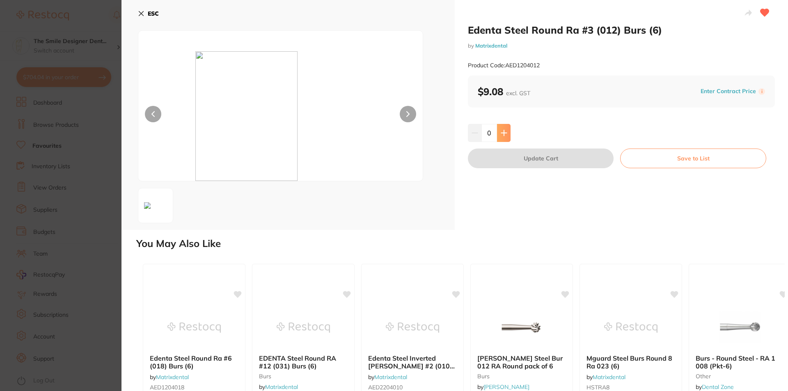
click at [504, 132] on icon at bounding box center [504, 133] width 7 height 7
type input "1"
click at [104, 269] on section "Edenta Steel Round Ra #3 (012) Burs (6) by Matrixdental Product Code: AED120401…" at bounding box center [394, 195] width 788 height 391
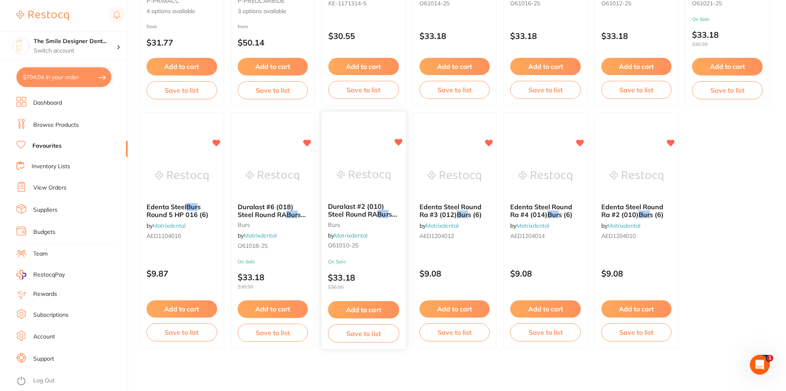
scroll to position [185, 0]
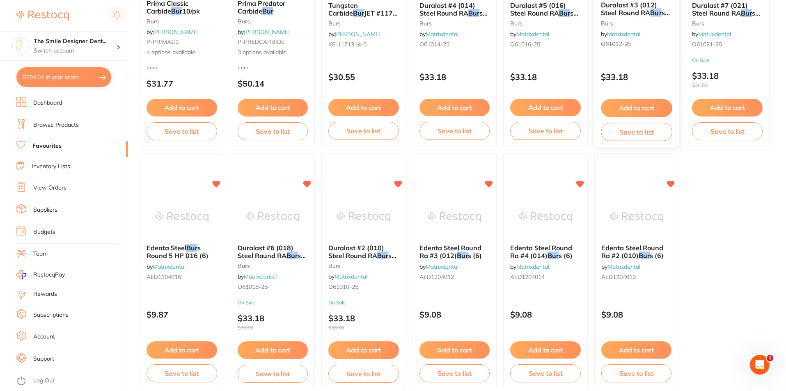
click at [635, 110] on button "Add to cart" at bounding box center [636, 108] width 71 height 18
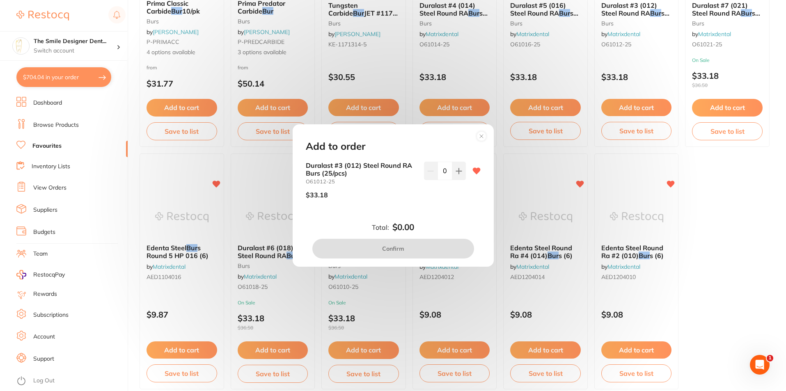
scroll to position [0, 0]
click at [461, 168] on button at bounding box center [459, 171] width 14 height 18
type input "1"
click at [452, 247] on button "Confirm" at bounding box center [393, 249] width 162 height 20
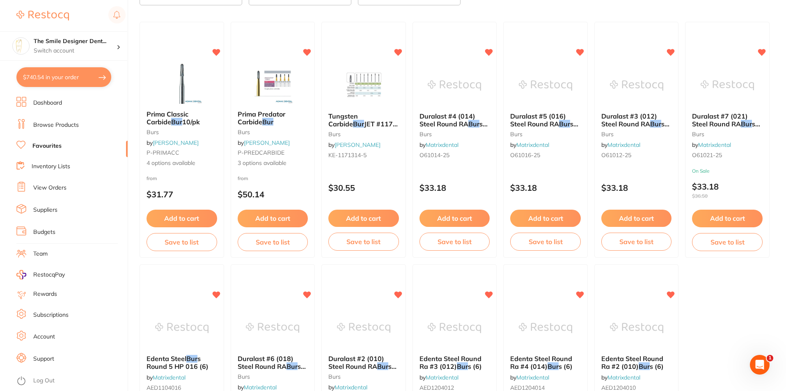
scroll to position [21, 0]
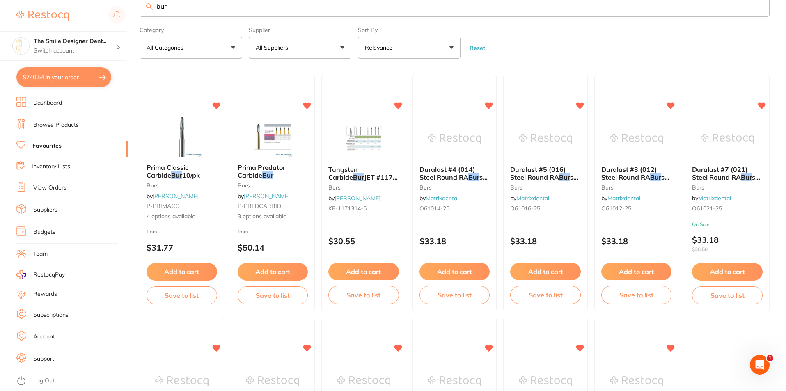
click at [54, 122] on link "Browse Products" at bounding box center [56, 125] width 46 height 8
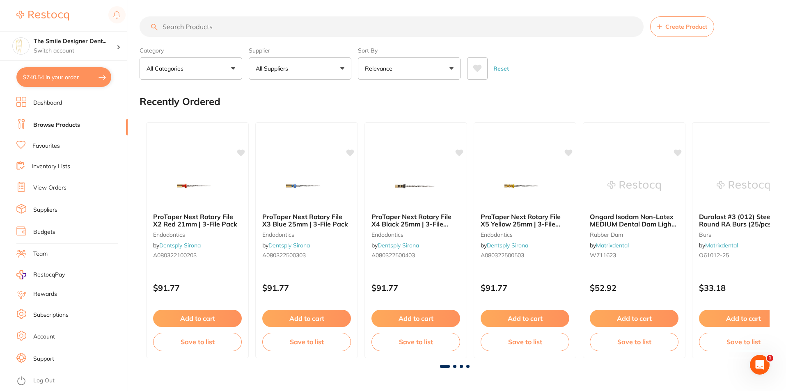
click at [218, 23] on input "search" at bounding box center [392, 26] width 504 height 21
click at [49, 146] on link "Favourites" at bounding box center [45, 146] width 27 height 8
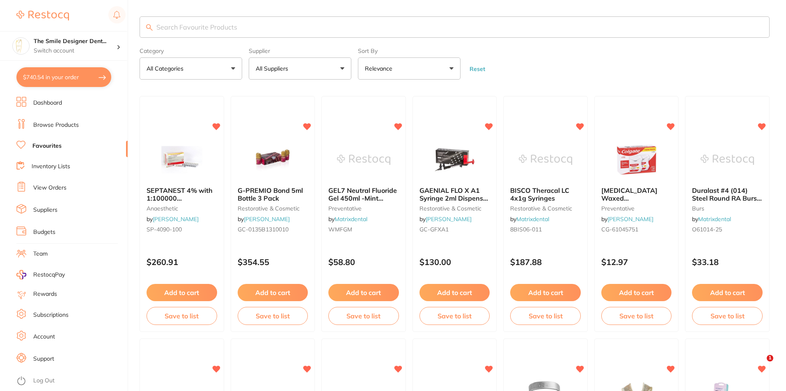
click at [198, 26] on input "search" at bounding box center [455, 26] width 630 height 21
type input "bib"
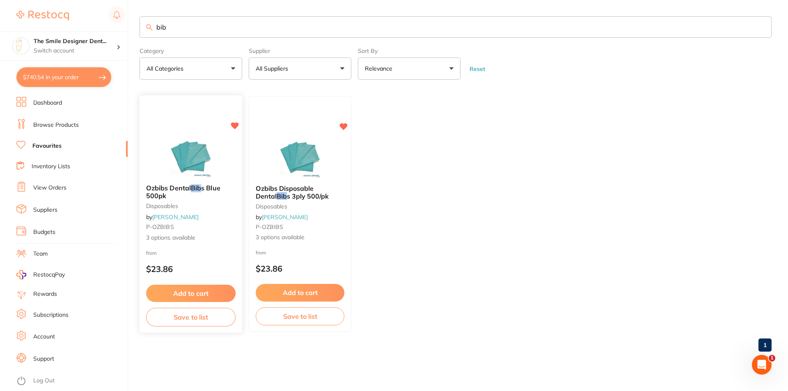
click at [210, 293] on button "Add to cart" at bounding box center [190, 294] width 89 height 18
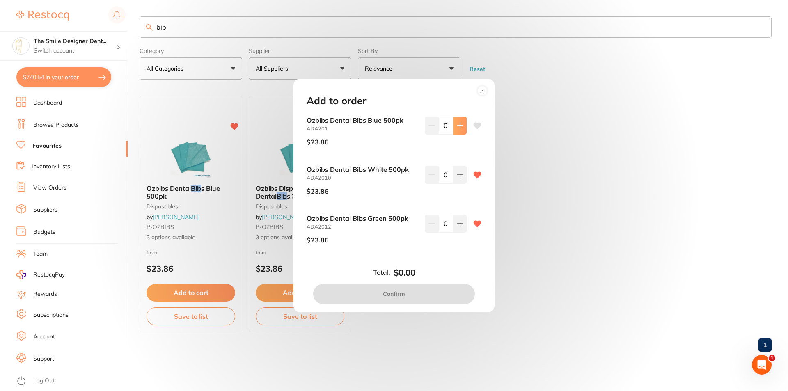
click at [463, 132] on button at bounding box center [460, 126] width 14 height 18
type input "1"
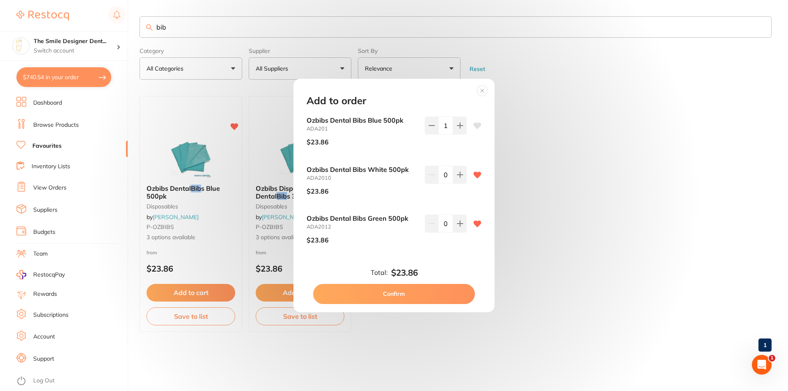
click at [424, 298] on button "Confirm" at bounding box center [394, 294] width 162 height 20
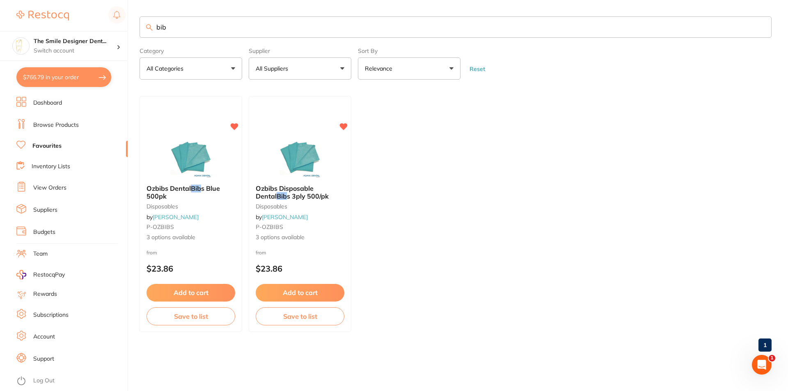
drag, startPoint x: 187, startPoint y: 29, endPoint x: 115, endPoint y: 29, distance: 72.2
click at [115, 29] on div "$766.79 The Smile Designer Dent... Switch account The Smile Designer Dental Stu…" at bounding box center [394, 195] width 788 height 391
type input "pulpdent"
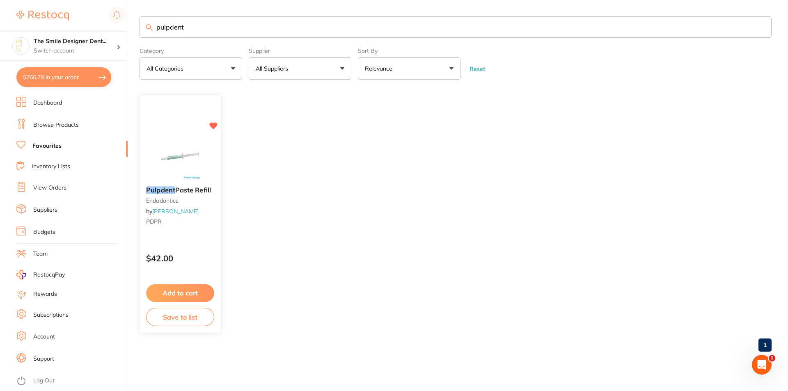
click at [193, 288] on button "Add to cart" at bounding box center [180, 293] width 68 height 18
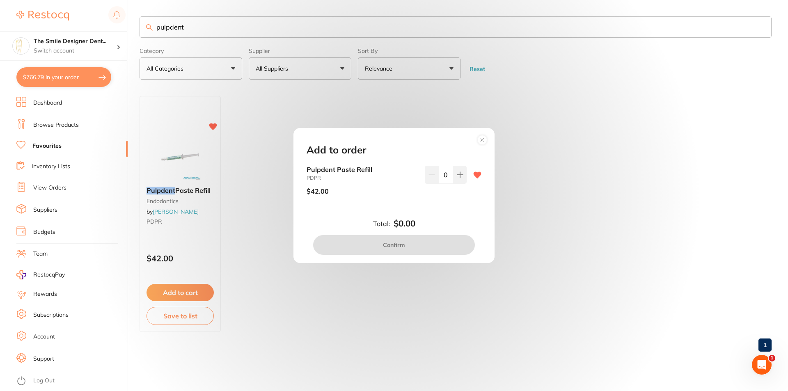
click at [450, 174] on input "0" at bounding box center [445, 175] width 15 height 18
click at [457, 174] on icon at bounding box center [460, 175] width 7 height 7
type input "1"
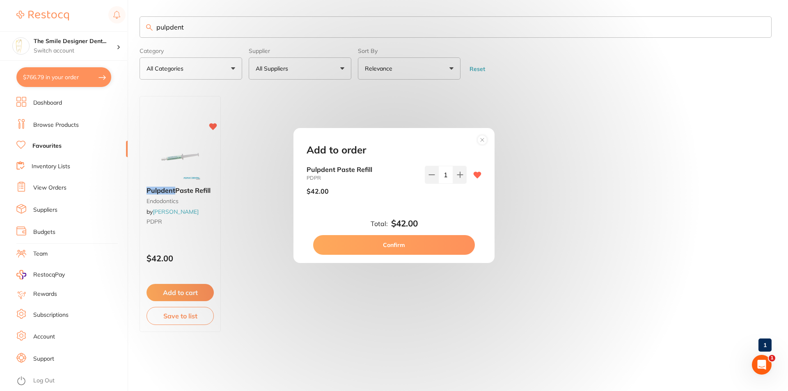
click at [451, 249] on button "Confirm" at bounding box center [394, 245] width 162 height 20
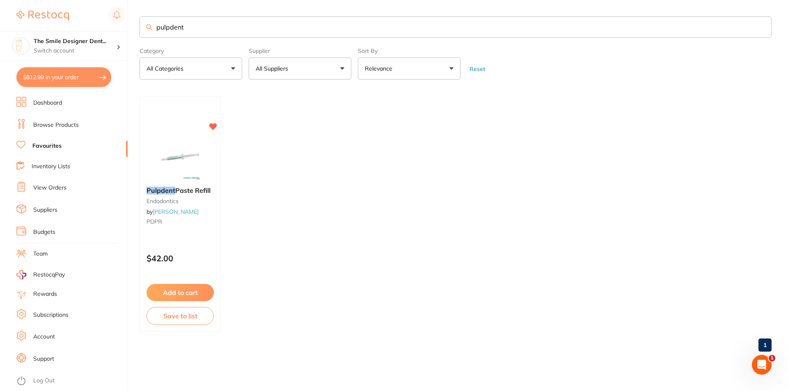
click at [88, 72] on button "$812.99 in your order" at bounding box center [63, 77] width 95 height 20
checkbox input "true"
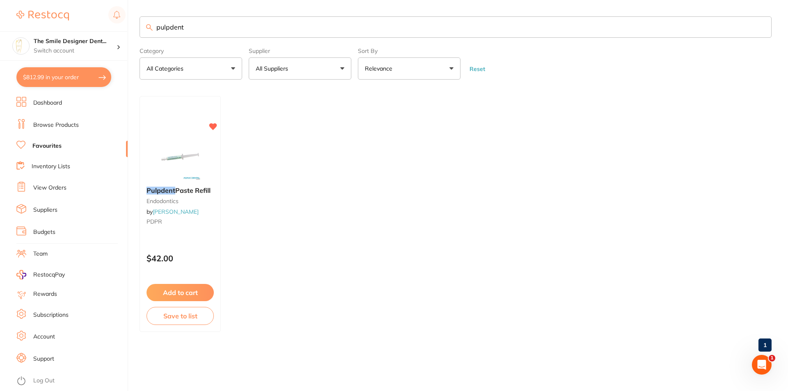
checkbox input "true"
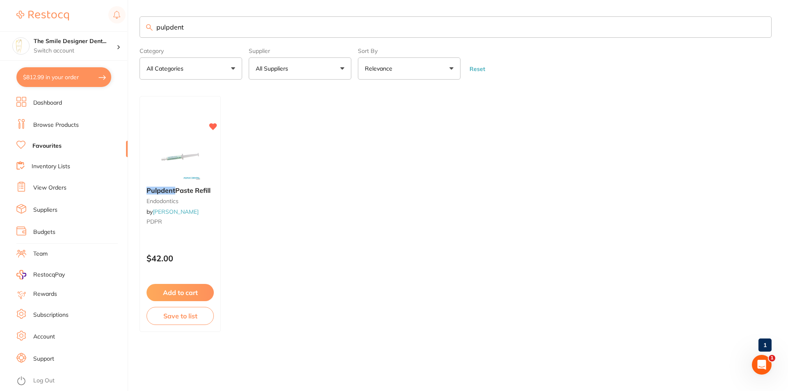
checkbox input "true"
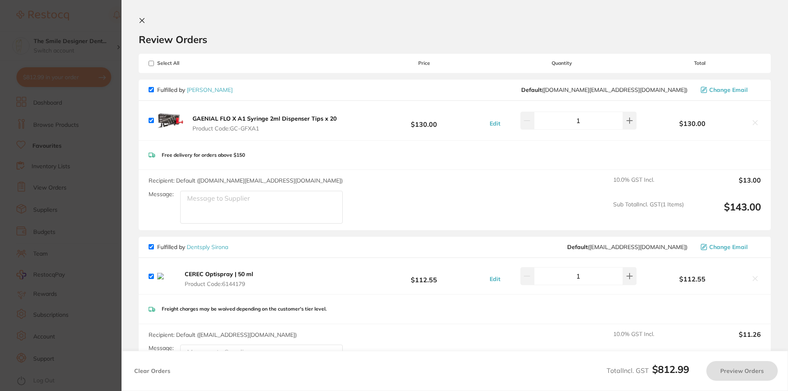
checkbox input "true"
click at [145, 20] on icon at bounding box center [142, 20] width 7 height 7
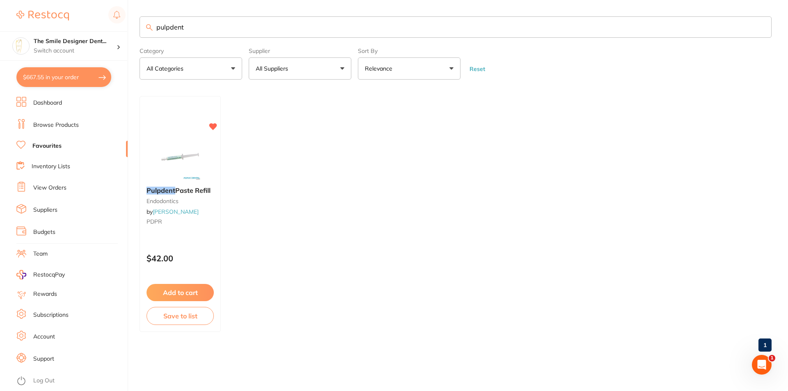
click at [52, 149] on link "Favourites" at bounding box center [46, 146] width 29 height 8
click at [58, 122] on link "Browse Products" at bounding box center [56, 125] width 46 height 8
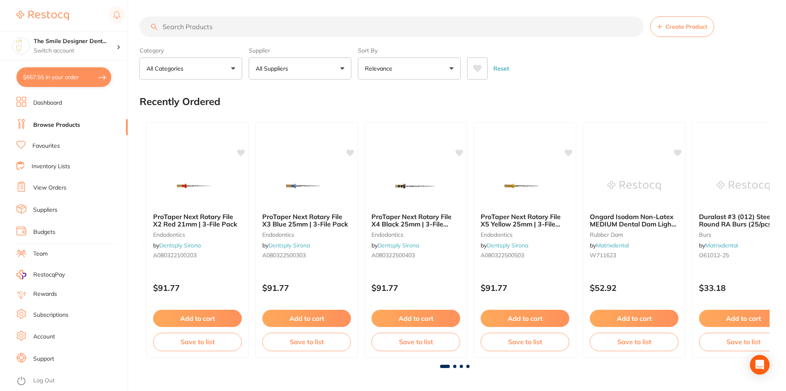
click at [201, 30] on input "search" at bounding box center [392, 26] width 504 height 21
type input "surgical suction"
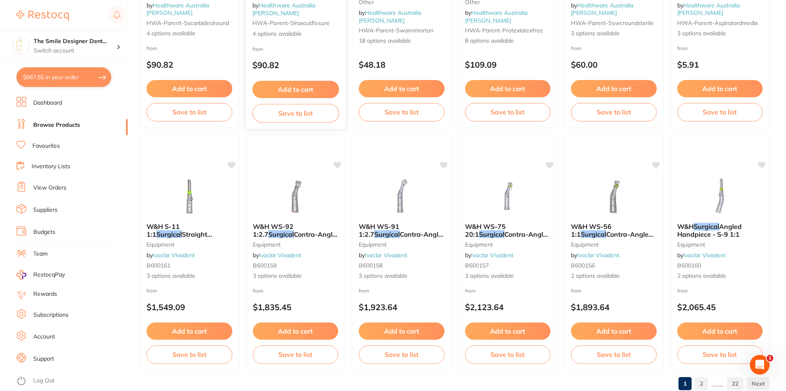
scroll to position [1943, 0]
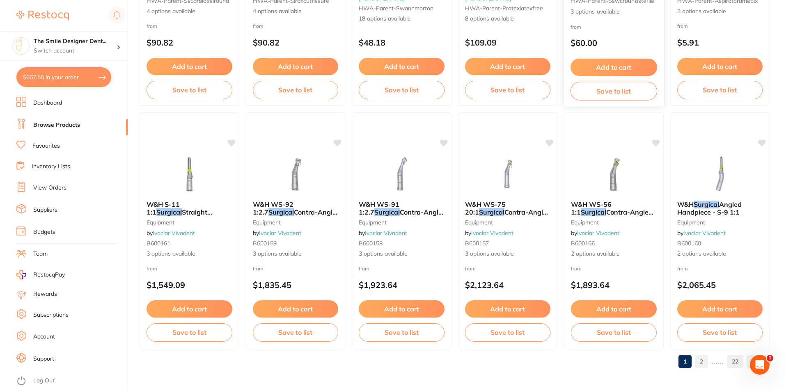
checkbox input "false"
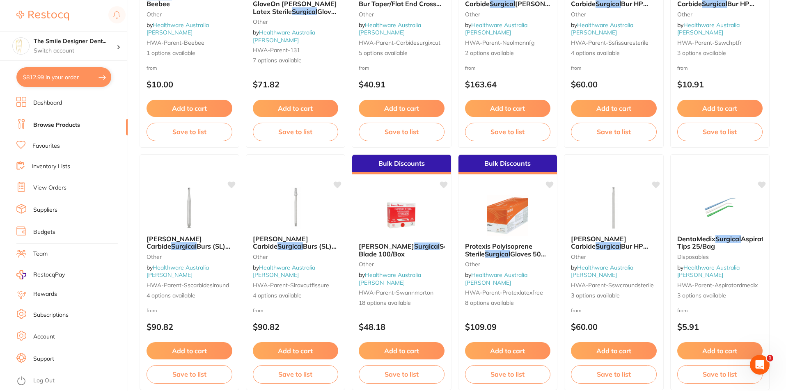
scroll to position [1656, 0]
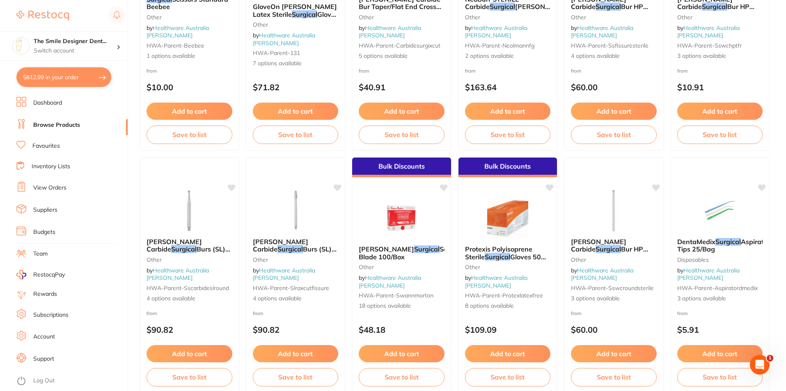
click at [85, 142] on li "Favourites" at bounding box center [71, 146] width 111 height 11
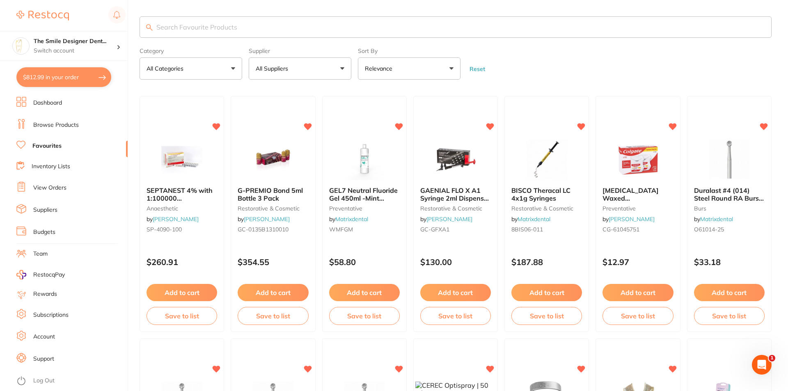
click at [250, 29] on input "search" at bounding box center [456, 26] width 632 height 21
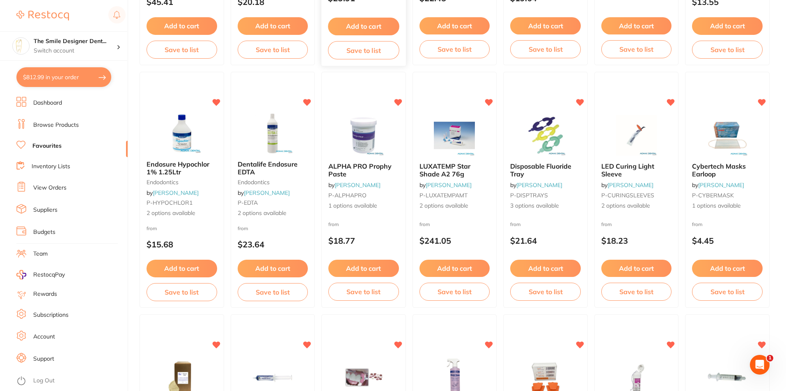
scroll to position [821, 0]
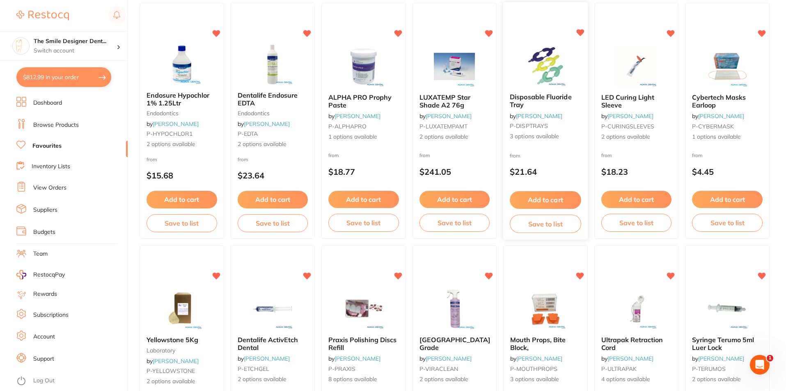
click at [552, 84] on img at bounding box center [545, 66] width 54 height 41
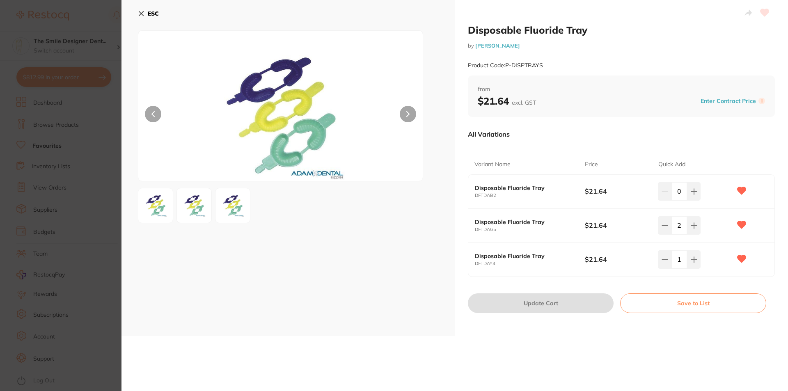
click at [96, 151] on section "Disposable Fluoride Tray by [PERSON_NAME] Product Code: P-DISPTRAYS ESC Disposa…" at bounding box center [394, 195] width 788 height 391
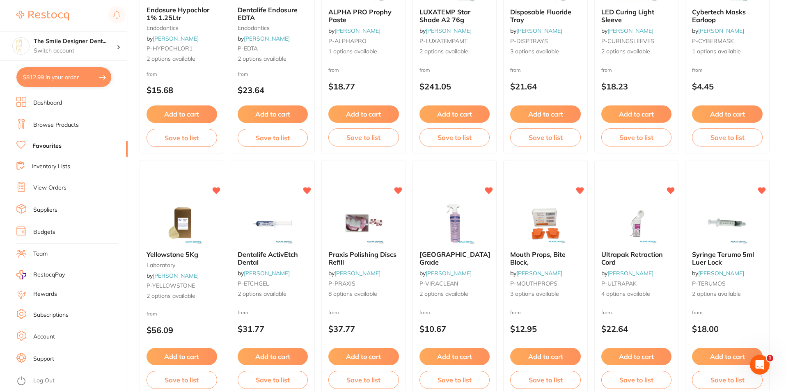
scroll to position [985, 0]
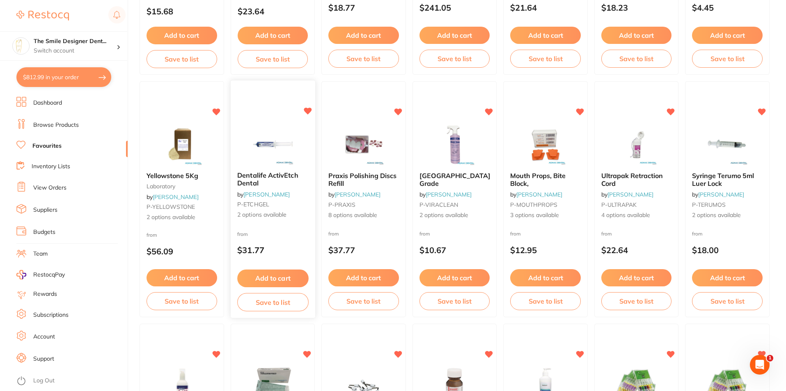
click at [295, 274] on button "Add to cart" at bounding box center [272, 279] width 71 height 18
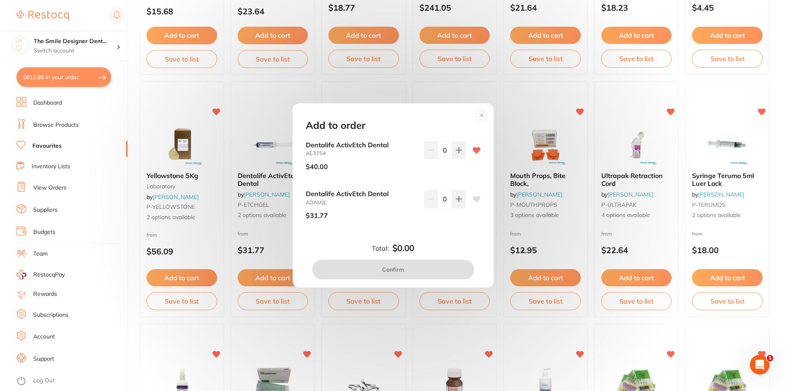
scroll to position [0, 0]
click at [457, 151] on icon at bounding box center [458, 149] width 5 height 5
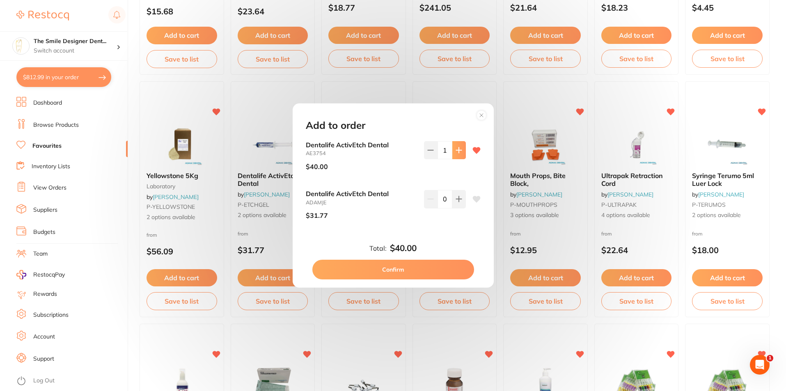
click at [457, 151] on icon at bounding box center [458, 149] width 5 height 5
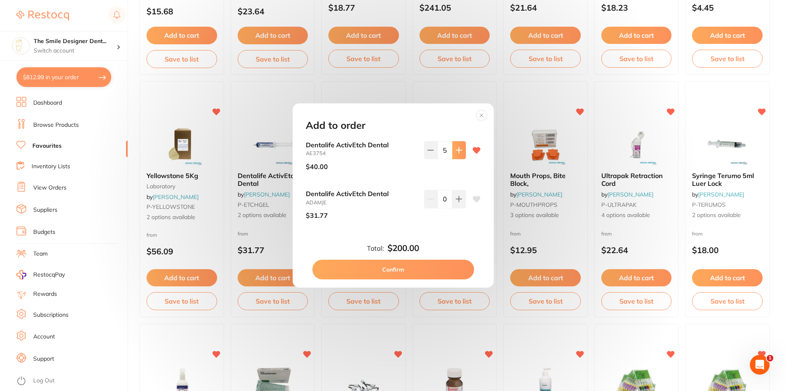
type input "6"
click at [433, 268] on button "Confirm" at bounding box center [393, 270] width 162 height 20
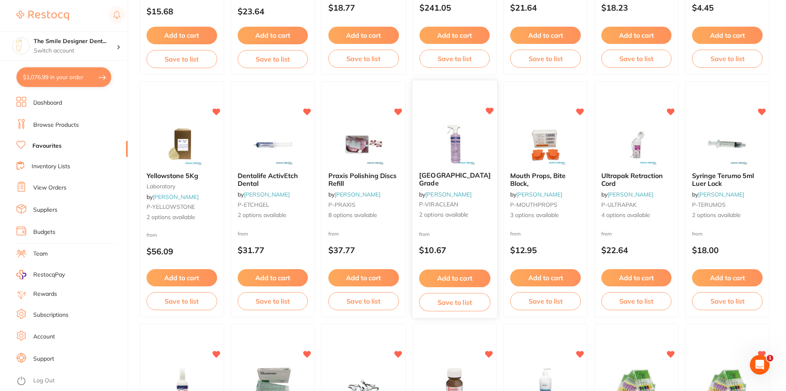
click at [474, 181] on b "[GEOGRAPHIC_DATA] Grade" at bounding box center [454, 179] width 71 height 15
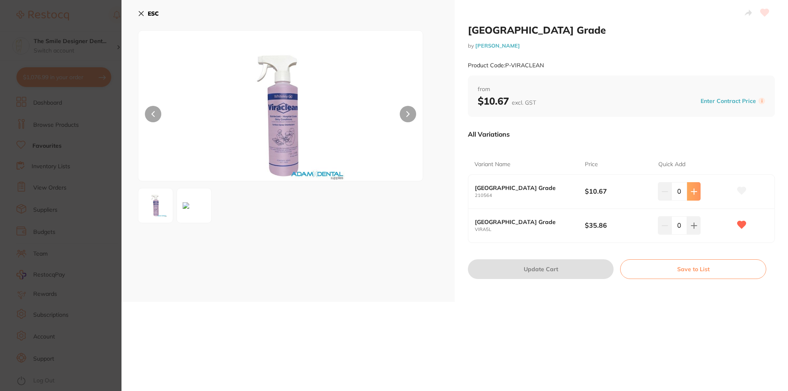
click at [694, 192] on icon at bounding box center [693, 191] width 5 height 5
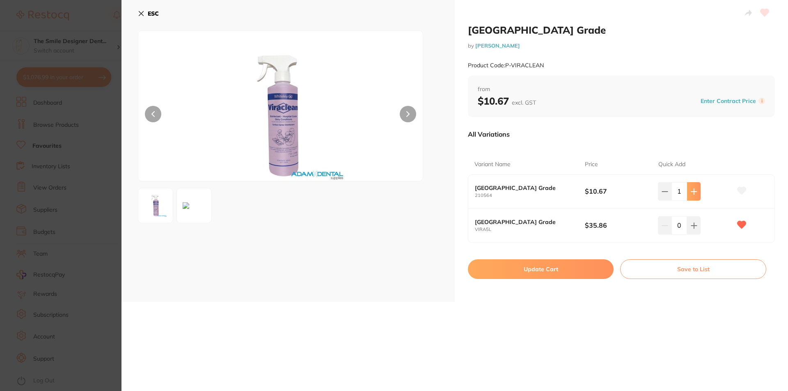
click at [694, 192] on icon at bounding box center [693, 191] width 5 height 5
type input "3"
click at [589, 273] on button "Update Cart" at bounding box center [541, 269] width 146 height 20
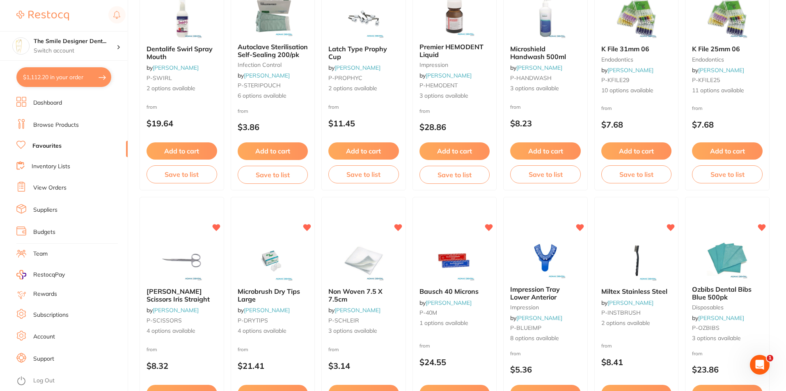
scroll to position [1436, 0]
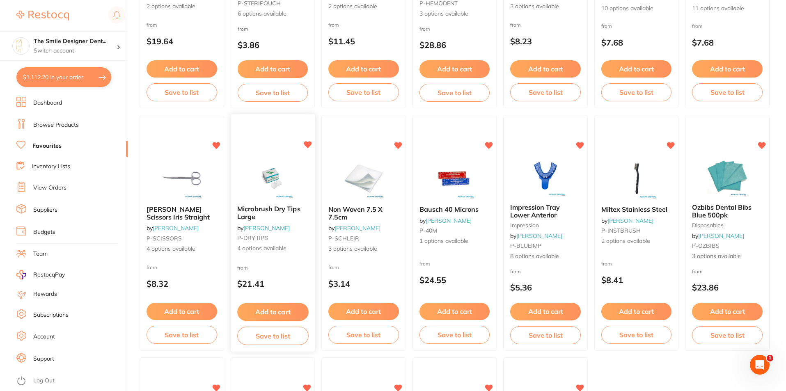
click at [272, 169] on img at bounding box center [273, 178] width 54 height 41
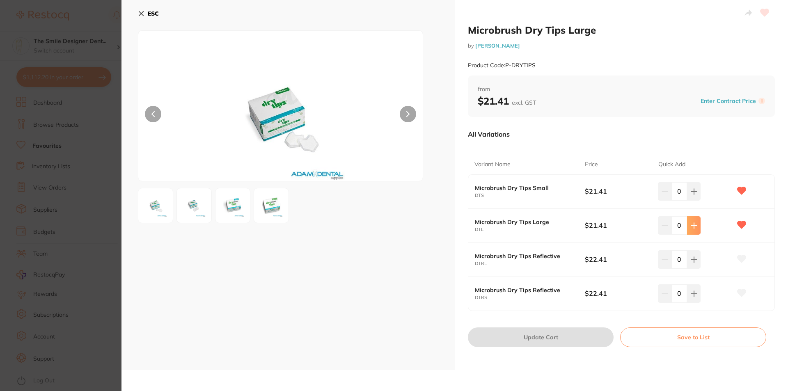
click at [692, 194] on icon at bounding box center [693, 191] width 5 height 5
type input "2"
click at [565, 338] on button "Update Cart" at bounding box center [541, 337] width 146 height 20
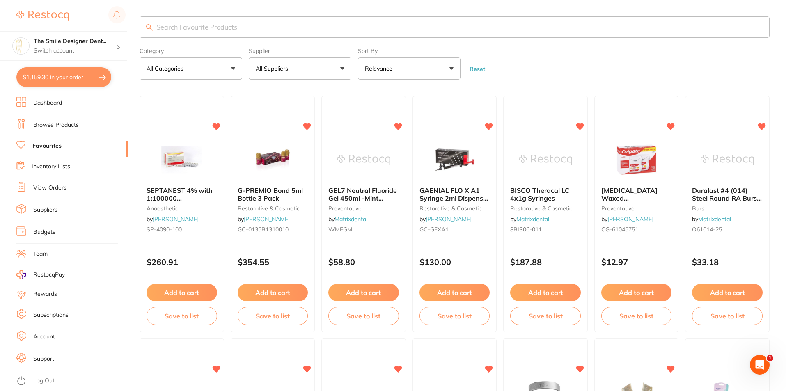
click at [217, 27] on input "search" at bounding box center [455, 26] width 630 height 21
type input "thermafil"
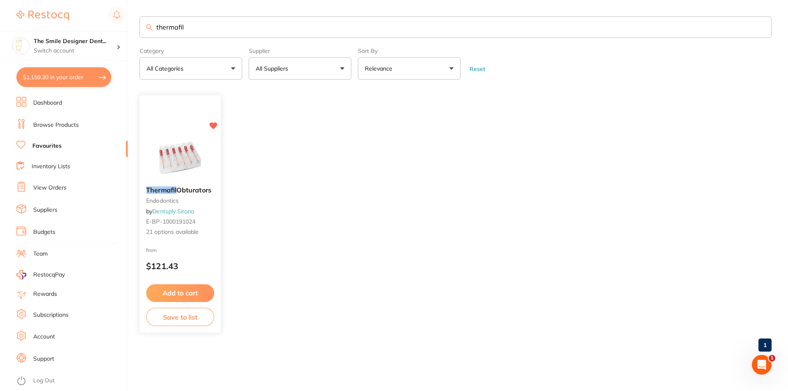
click at [160, 148] on img at bounding box center [180, 159] width 54 height 41
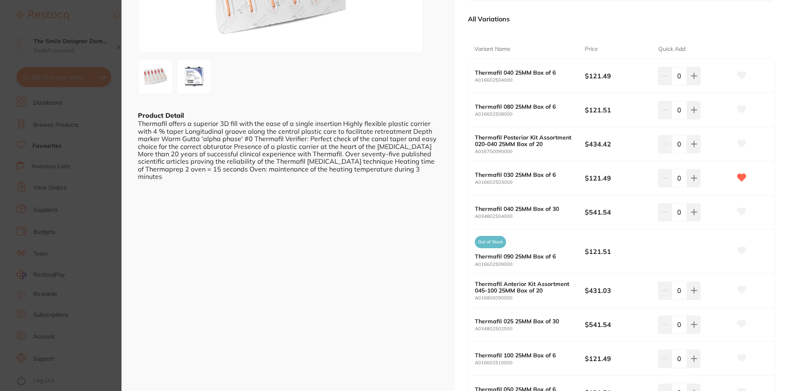
scroll to position [164, 0]
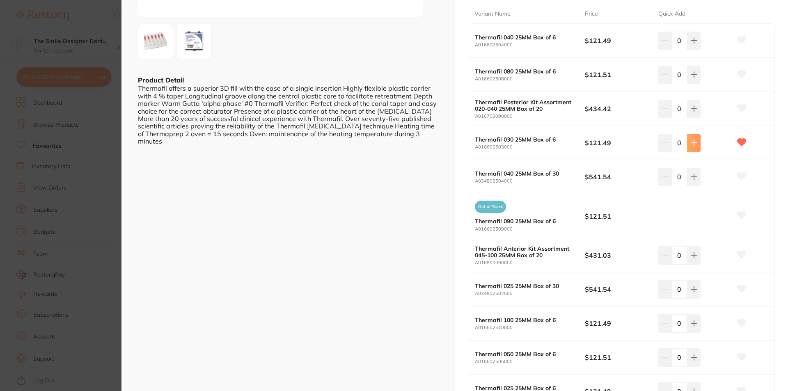
click at [698, 50] on button at bounding box center [694, 41] width 14 height 18
type input "1"
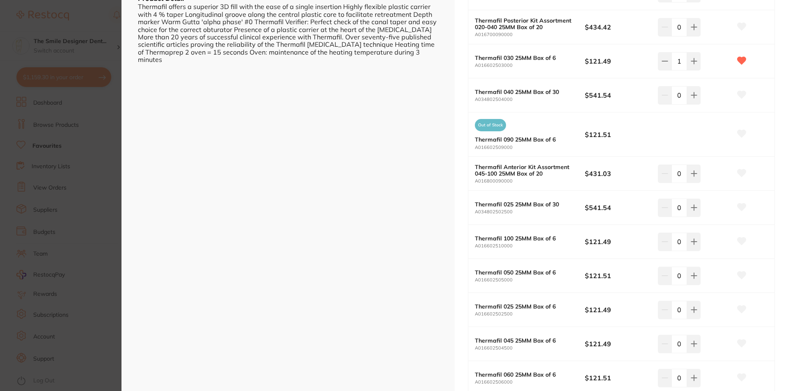
scroll to position [246, 0]
type input "1"
click at [737, 309] on icon at bounding box center [741, 308] width 9 height 7
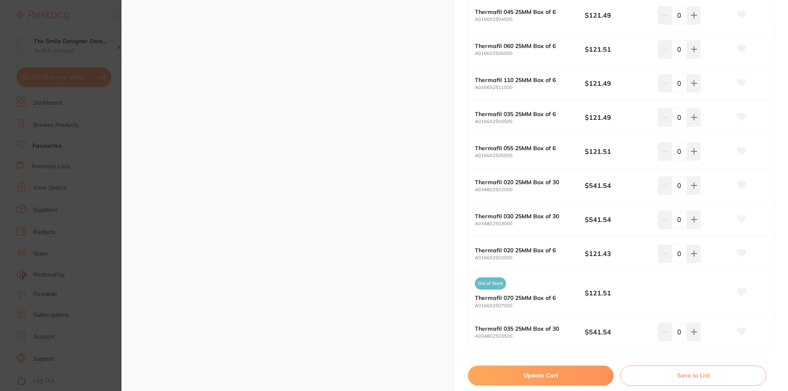
scroll to position [739, 0]
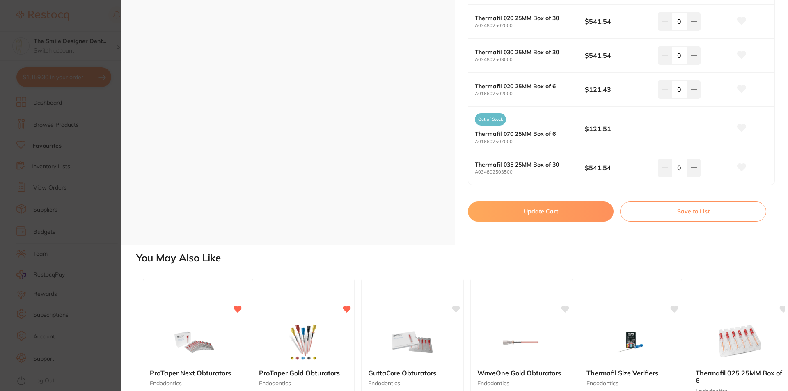
click at [570, 213] on button "Update Cart" at bounding box center [541, 211] width 146 height 20
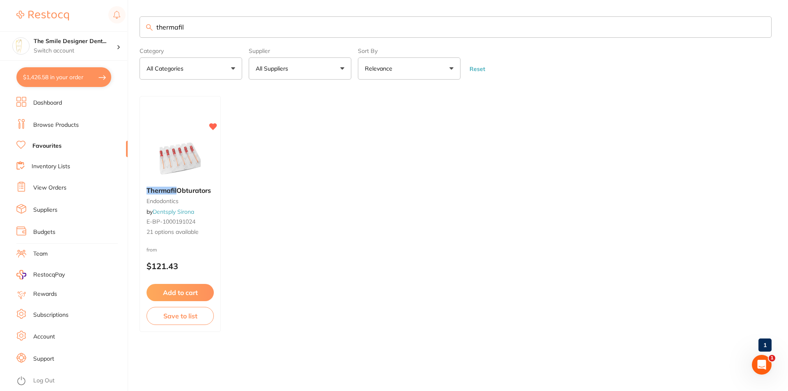
checkbox input "false"
click at [59, 124] on link "Browse Products" at bounding box center [56, 125] width 46 height 8
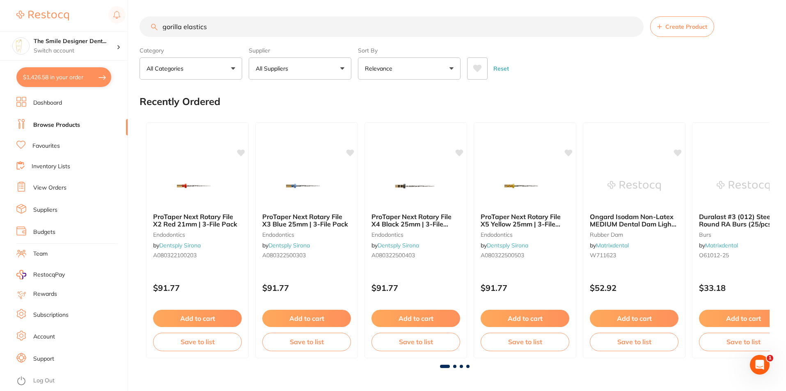
type input "gorilla elastics"
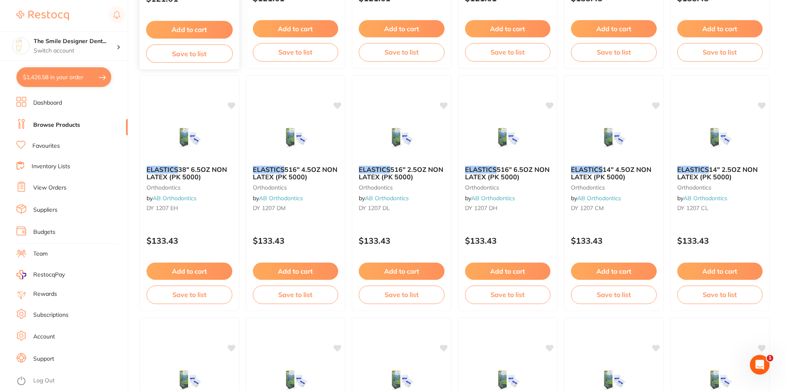
scroll to position [1656, 0]
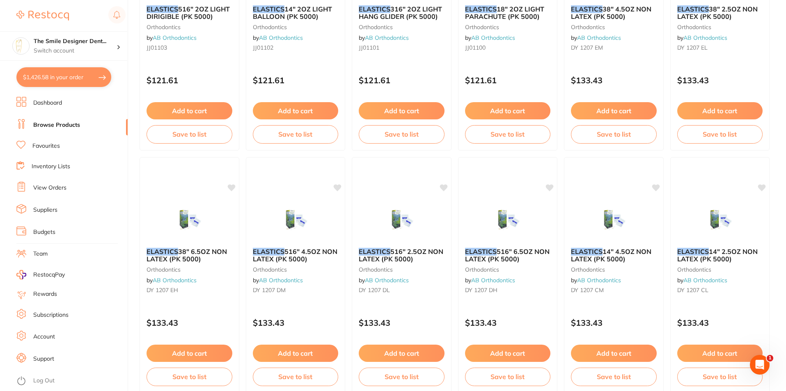
click at [66, 77] on button "$1,426.58 in your order" at bounding box center [63, 77] width 95 height 20
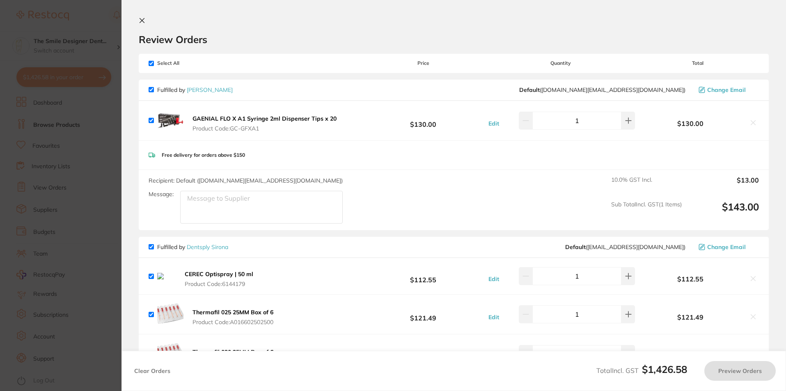
checkbox input "true"
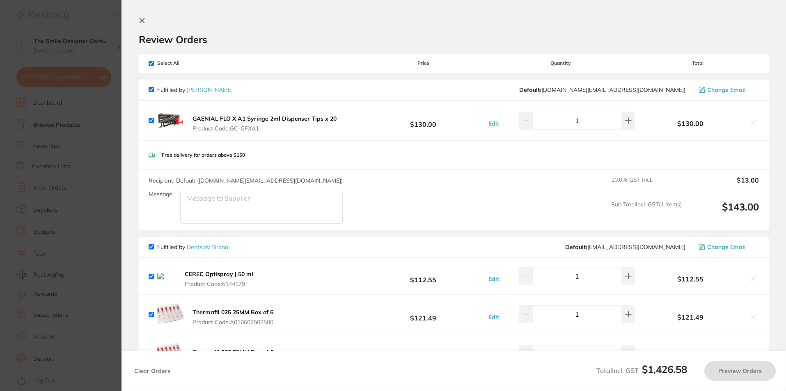
checkbox input "true"
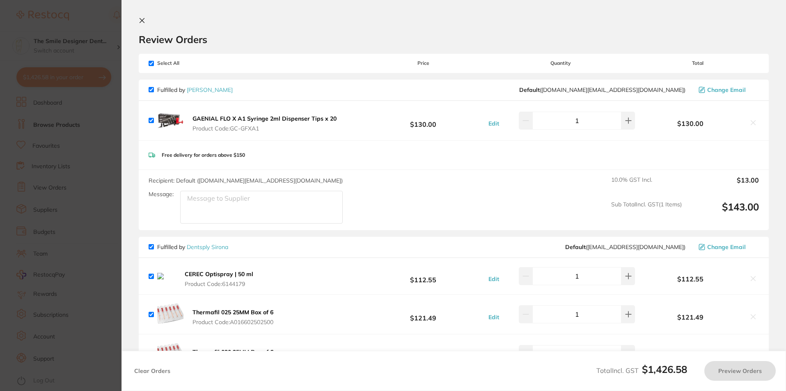
checkbox input "true"
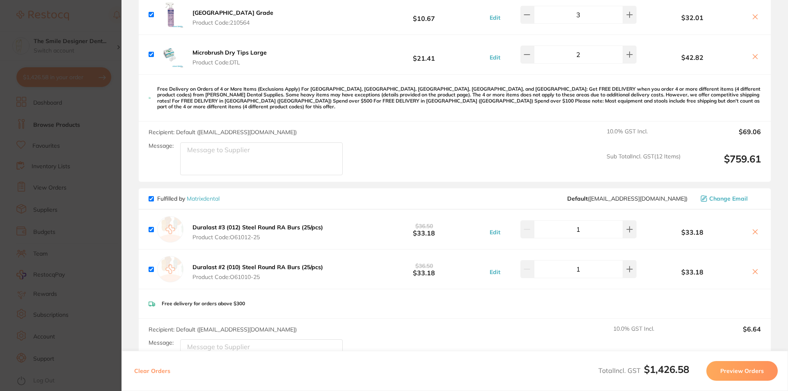
scroll to position [903, 0]
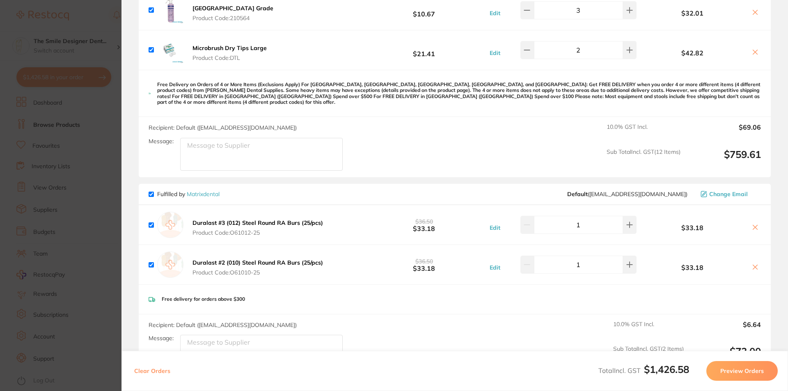
click at [108, 259] on section "Update RRP Set your pre negotiated price for this item. Item Agreed RRP (excl. …" at bounding box center [394, 195] width 788 height 391
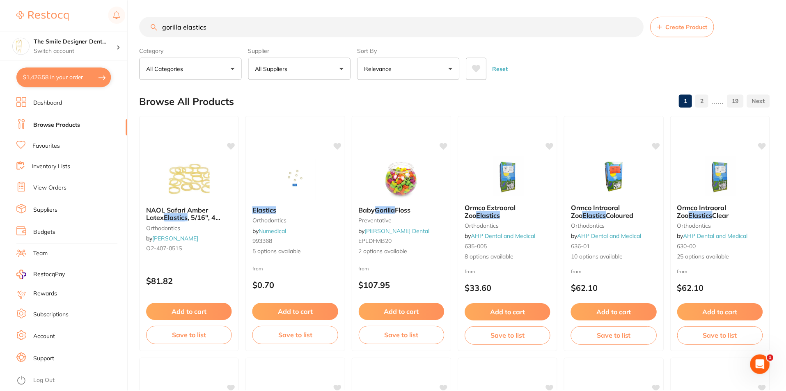
scroll to position [1656, 0]
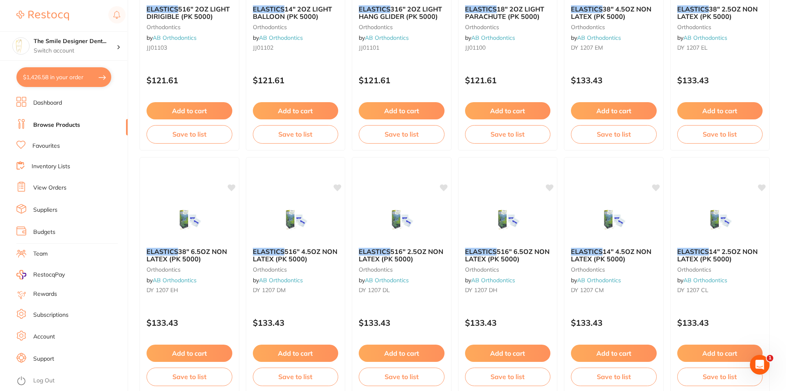
click at [62, 126] on link "Browse Products" at bounding box center [56, 125] width 47 height 8
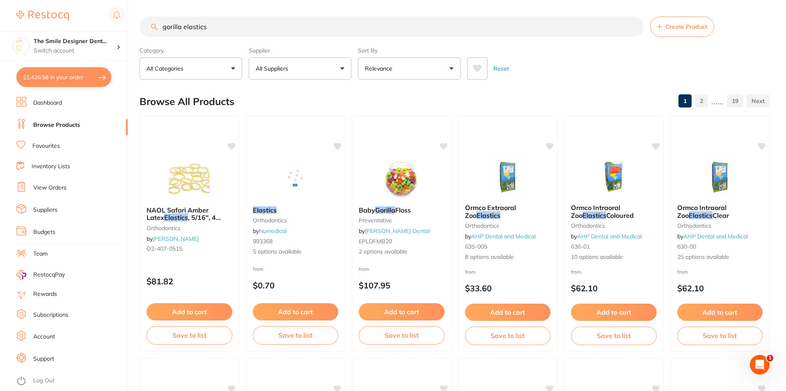
drag, startPoint x: 145, startPoint y: 28, endPoint x: 122, endPoint y: 30, distance: 22.7
click at [122, 30] on div "$1,426.58 The Smile Designer Dent... Switch account The Smile Designer Dental S…" at bounding box center [393, 195] width 786 height 391
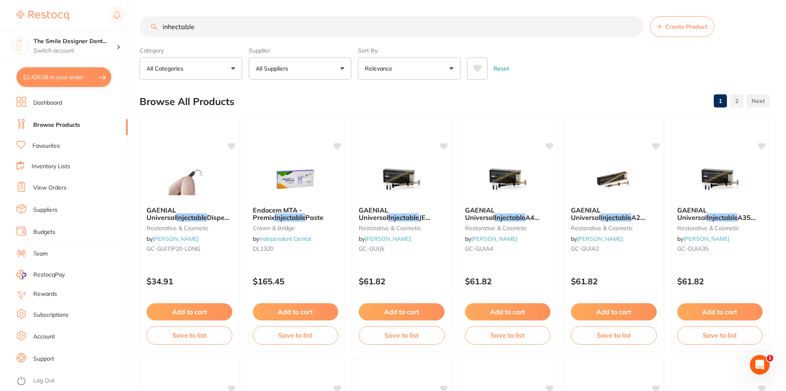
click at [172, 25] on input "inhectable" at bounding box center [392, 26] width 504 height 21
type input "injectable"
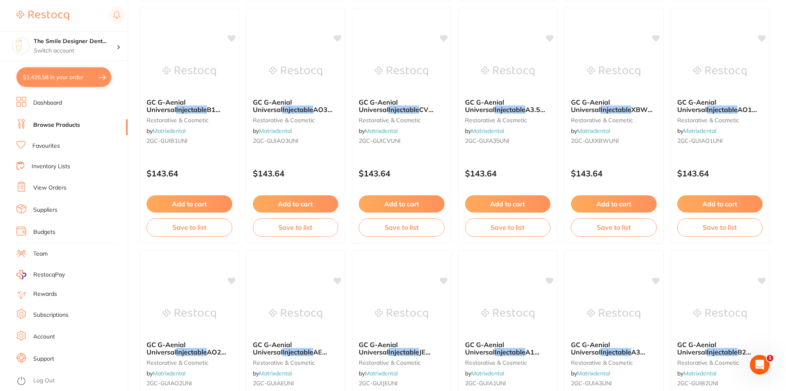
scroll to position [1943, 0]
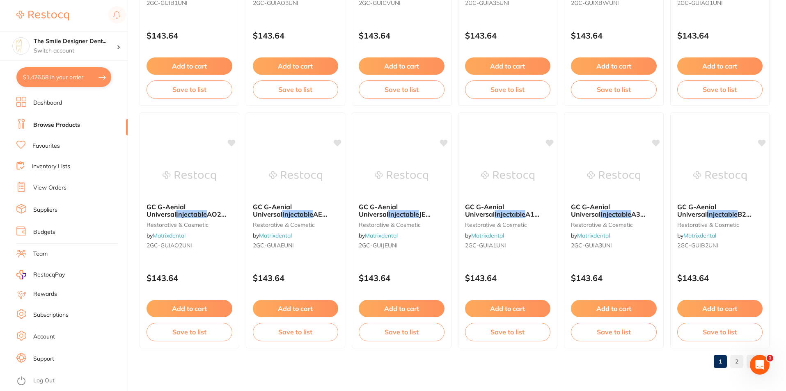
click at [57, 129] on link "Browse Products" at bounding box center [56, 125] width 47 height 8
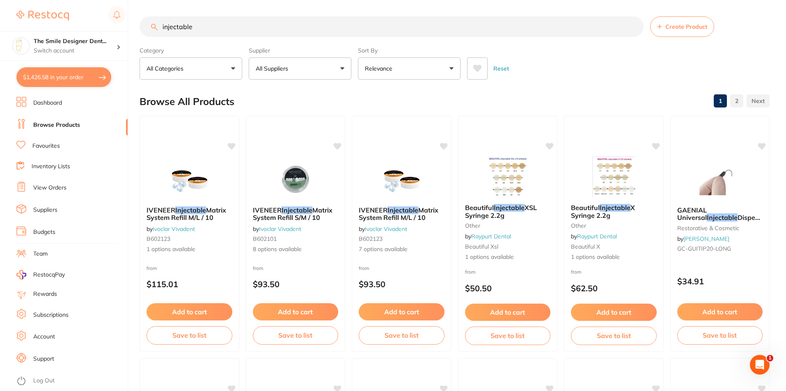
drag, startPoint x: 146, startPoint y: 25, endPoint x: 206, endPoint y: 25, distance: 59.9
click at [146, 25] on div "injectable Create Product" at bounding box center [455, 26] width 630 height 21
drag, startPoint x: 220, startPoint y: 25, endPoint x: 155, endPoint y: 24, distance: 64.4
click at [155, 24] on div "injectable Create Product" at bounding box center [455, 26] width 630 height 21
click at [62, 143] on li "Favourites" at bounding box center [71, 146] width 111 height 11
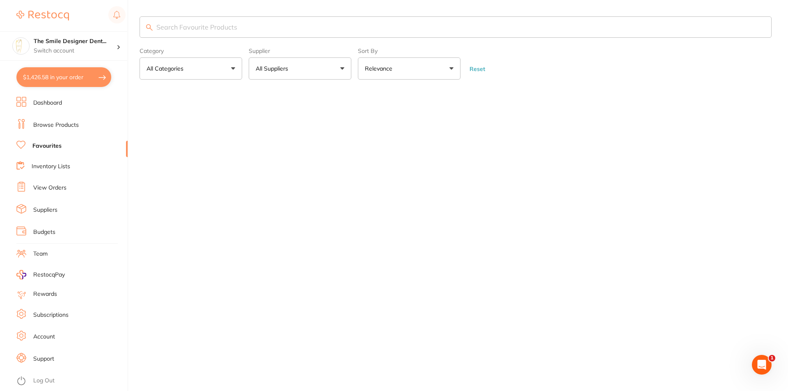
click at [211, 28] on input "search" at bounding box center [456, 26] width 632 height 21
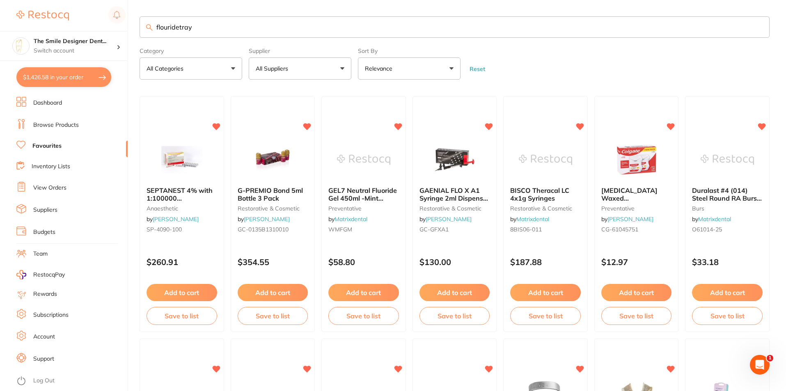
type input "flouridetray"
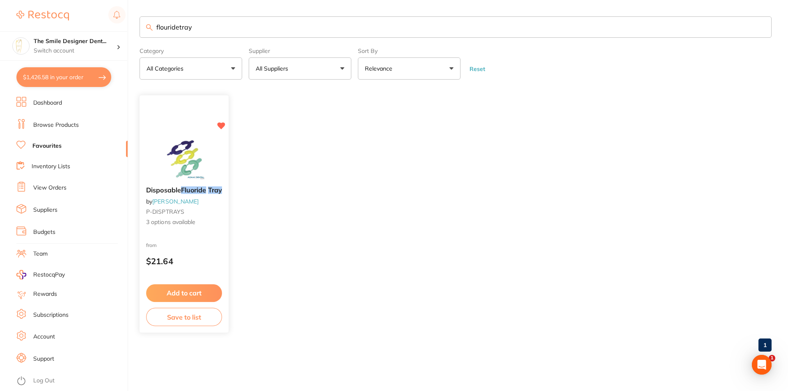
click at [202, 129] on div "Disposable Fluoride Tray by Adam Dental P-DISPTRAYS 3 options available from $2…" at bounding box center [184, 214] width 90 height 238
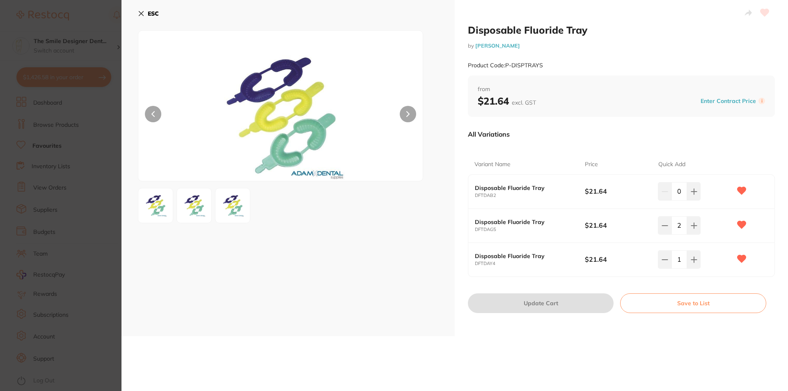
click at [142, 16] on icon at bounding box center [141, 13] width 7 height 7
